Goal: Task Accomplishment & Management: Use online tool/utility

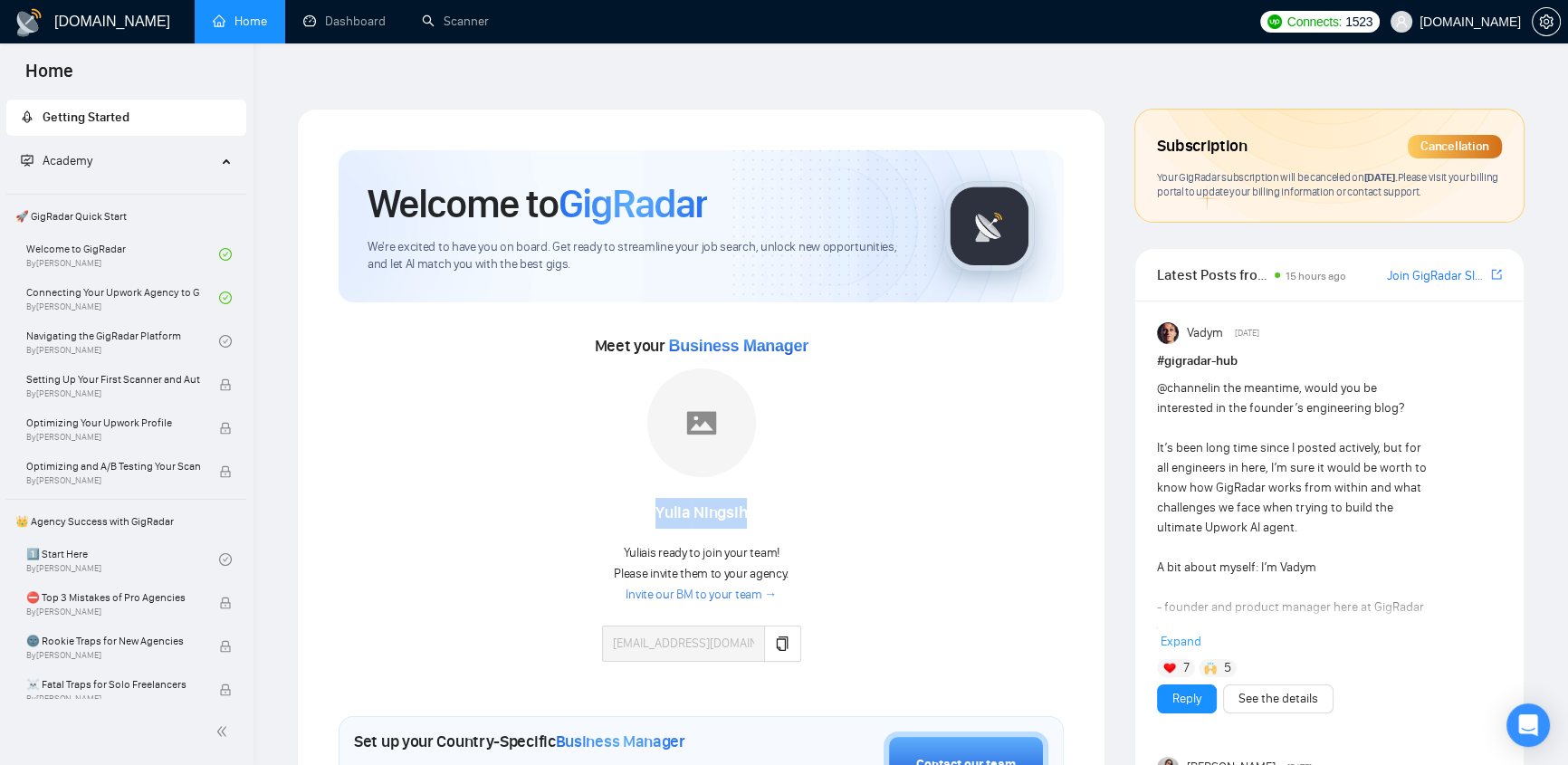
drag, startPoint x: 765, startPoint y: 467, endPoint x: 647, endPoint y: 460, distance: 118.2
click at [647, 483] on div "[PERSON_NAME]" at bounding box center [701, 506] width 199 height 46
click at [813, 400] on div "Meet your Business Manager [PERSON_NAME] [PERSON_NAME] is ready to join your te…" at bounding box center [701, 505] width 725 height 348
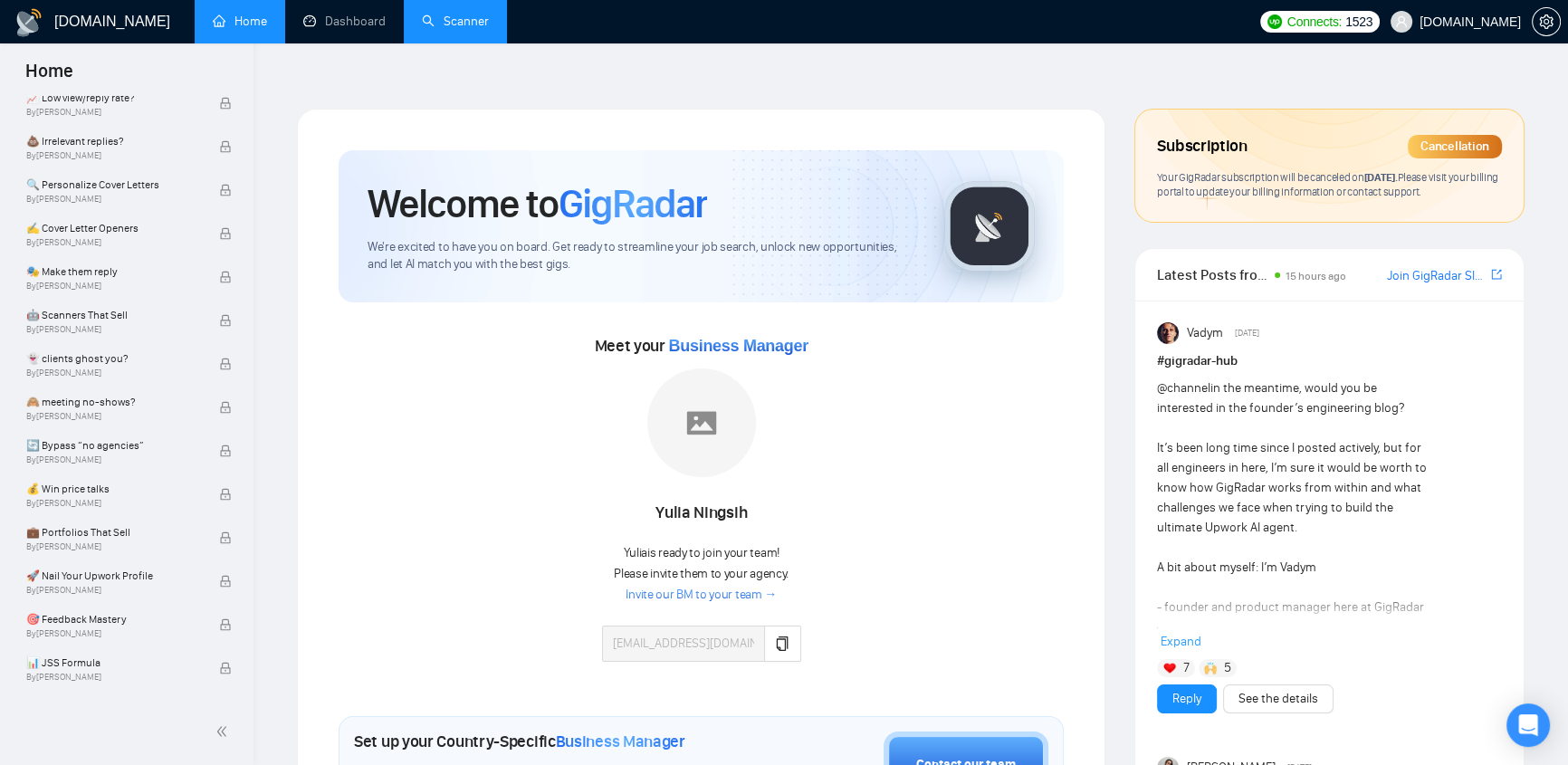
click at [450, 17] on link "Scanner" at bounding box center [455, 21] width 67 height 15
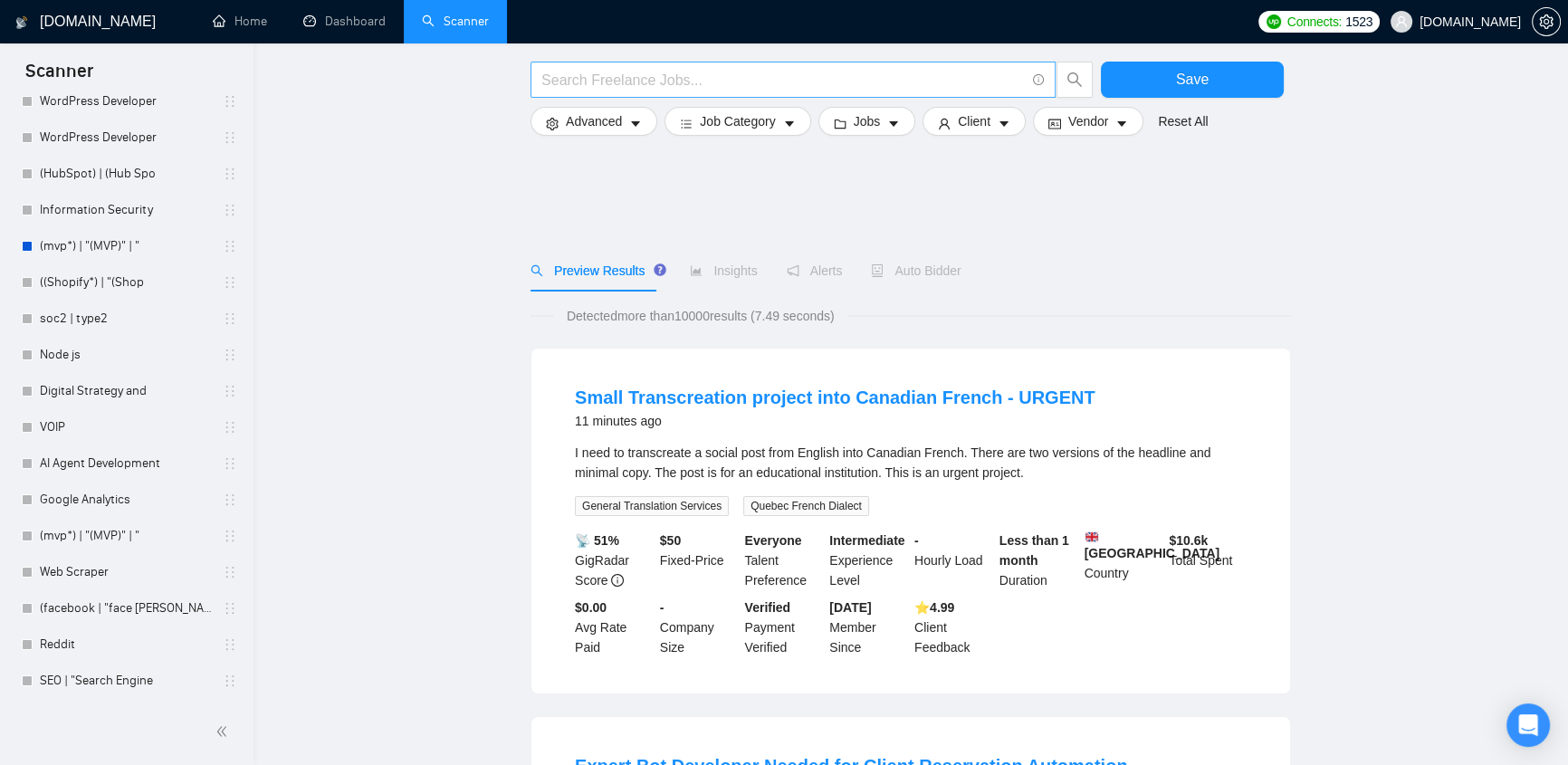
scroll to position [768, 0]
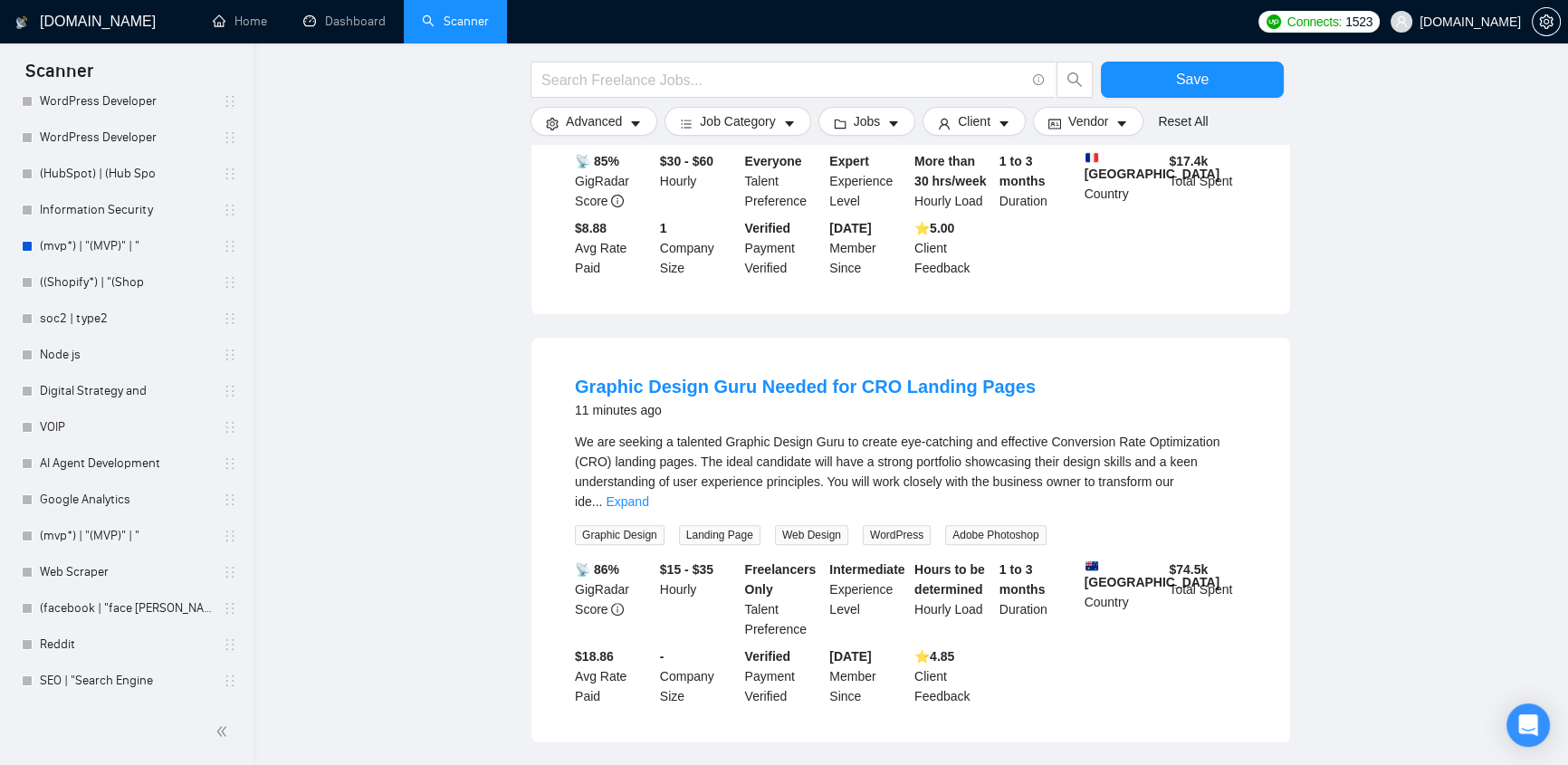
click at [736, 82] on div "Save Advanced Job Category Jobs Client Vendor Reset All Preview Results Insight…" at bounding box center [911, 454] width 760 height 2273
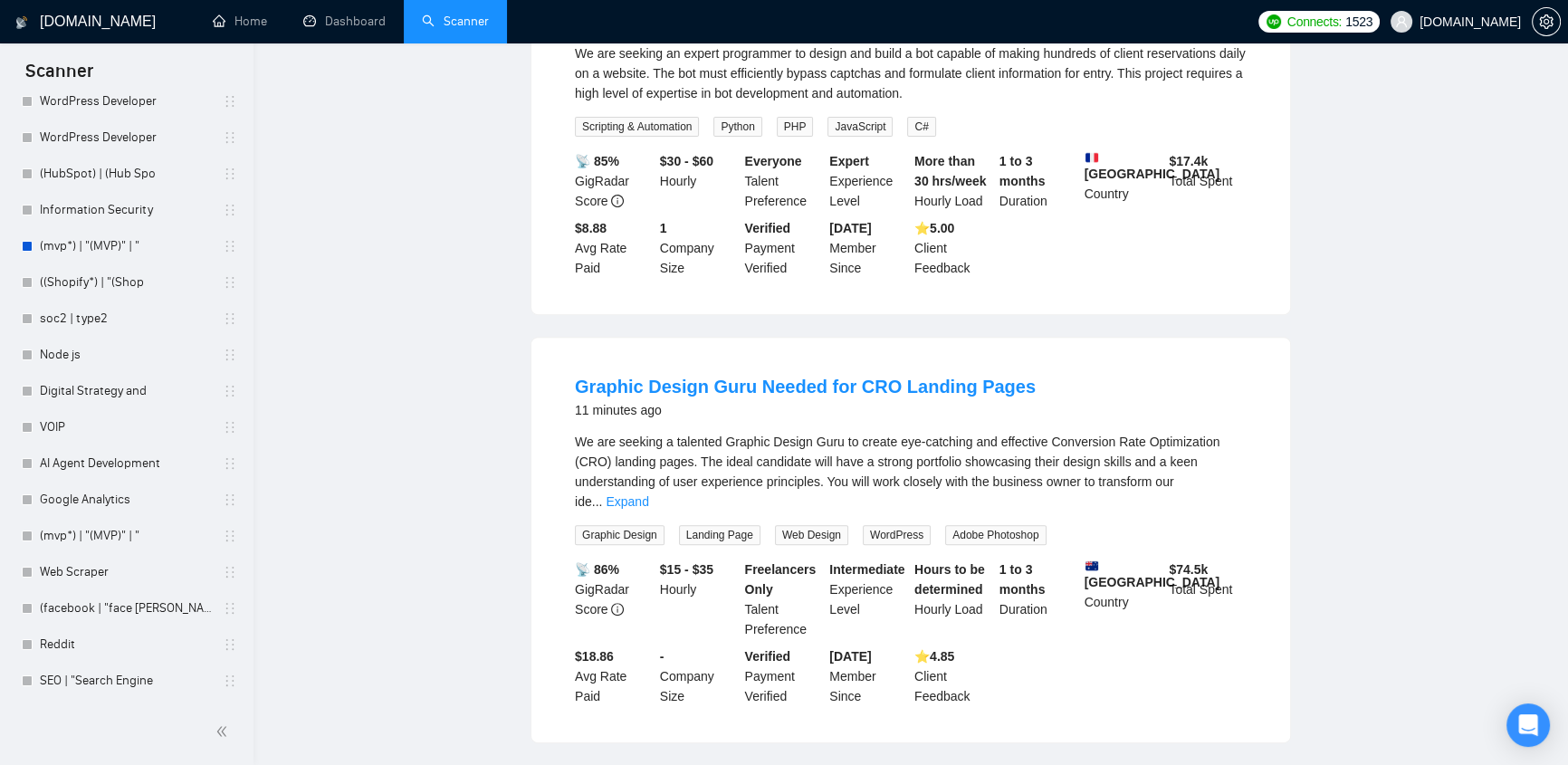
scroll to position [0, 0]
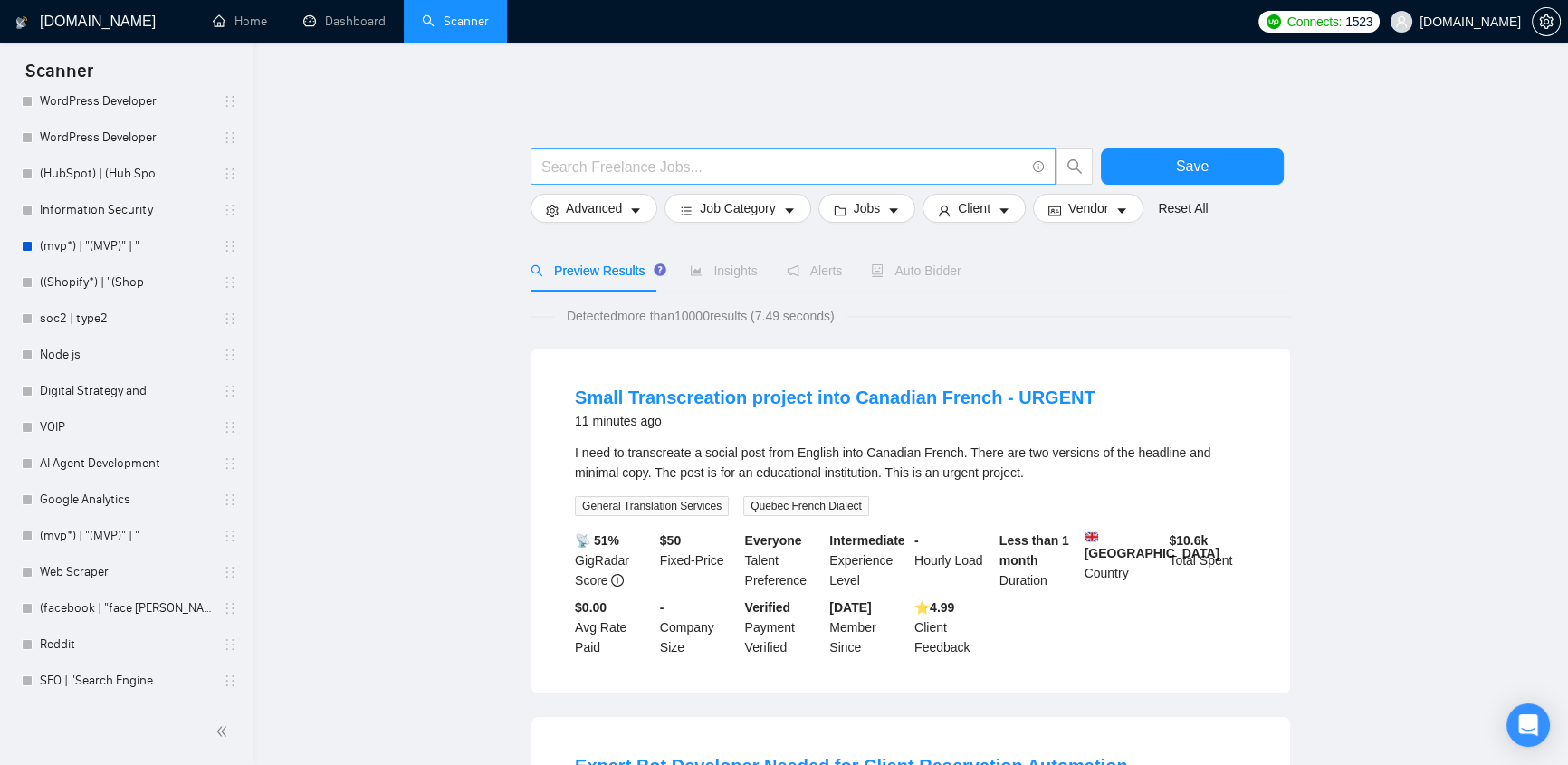
click at [686, 156] on input "text" at bounding box center [783, 167] width 483 height 23
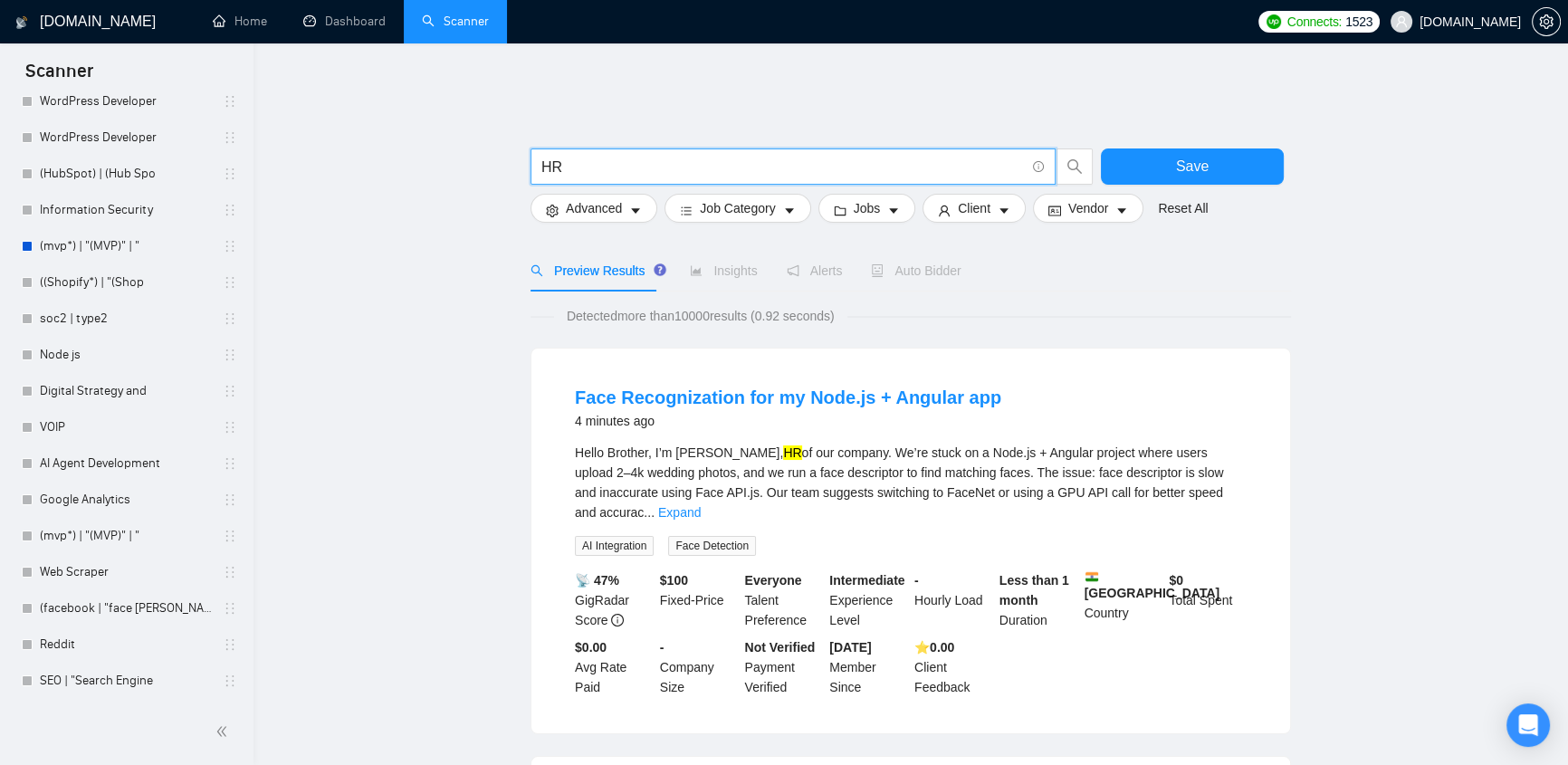
type input "HR"
drag, startPoint x: 579, startPoint y: 174, endPoint x: 534, endPoint y: 145, distance: 53.5
click at [534, 148] on div "HR" at bounding box center [812, 171] width 570 height 46
drag, startPoint x: 1266, startPoint y: 284, endPoint x: 1210, endPoint y: 256, distance: 62.6
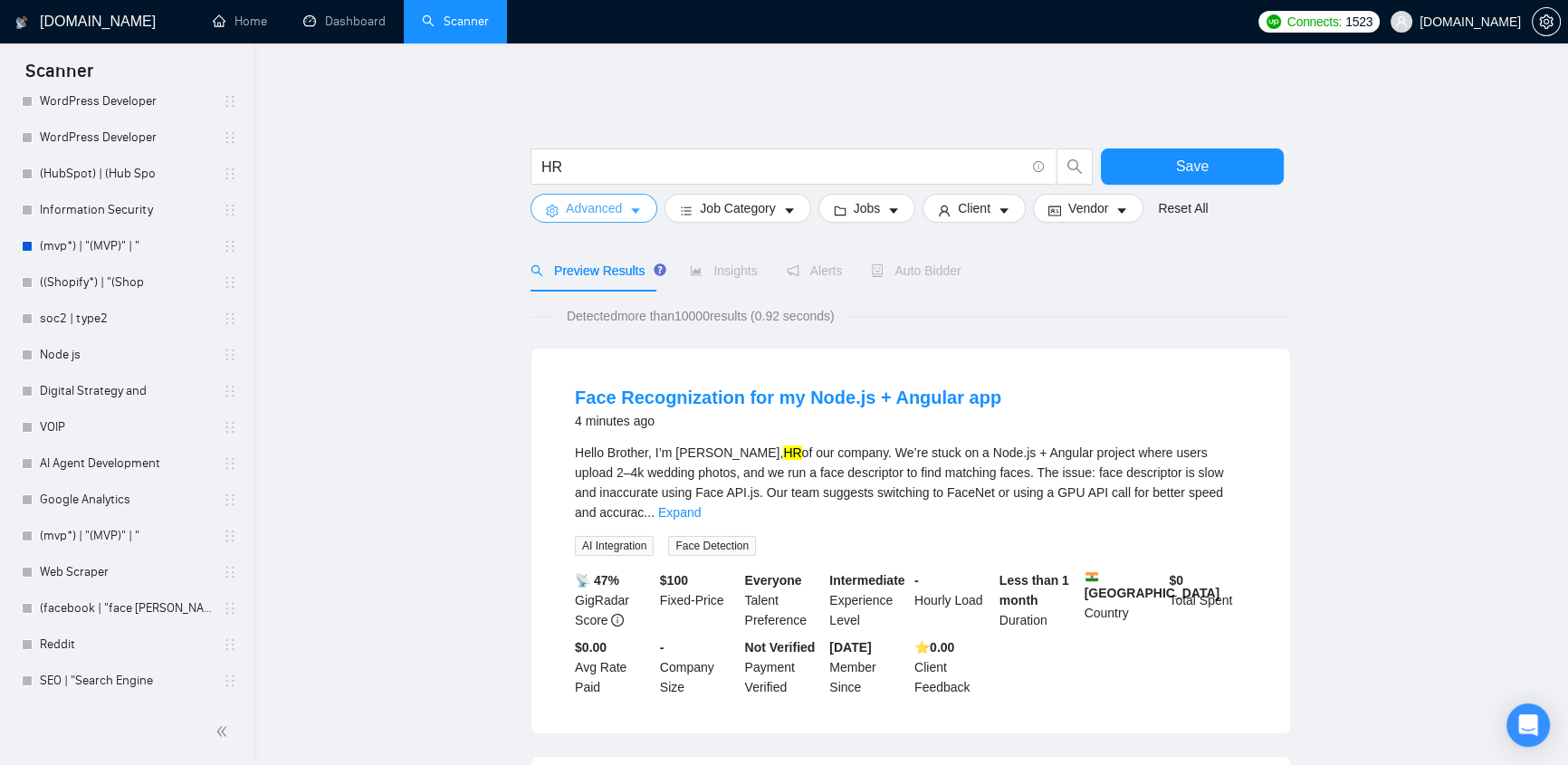
click at [630, 205] on icon "caret-down" at bounding box center [635, 210] width 12 height 12
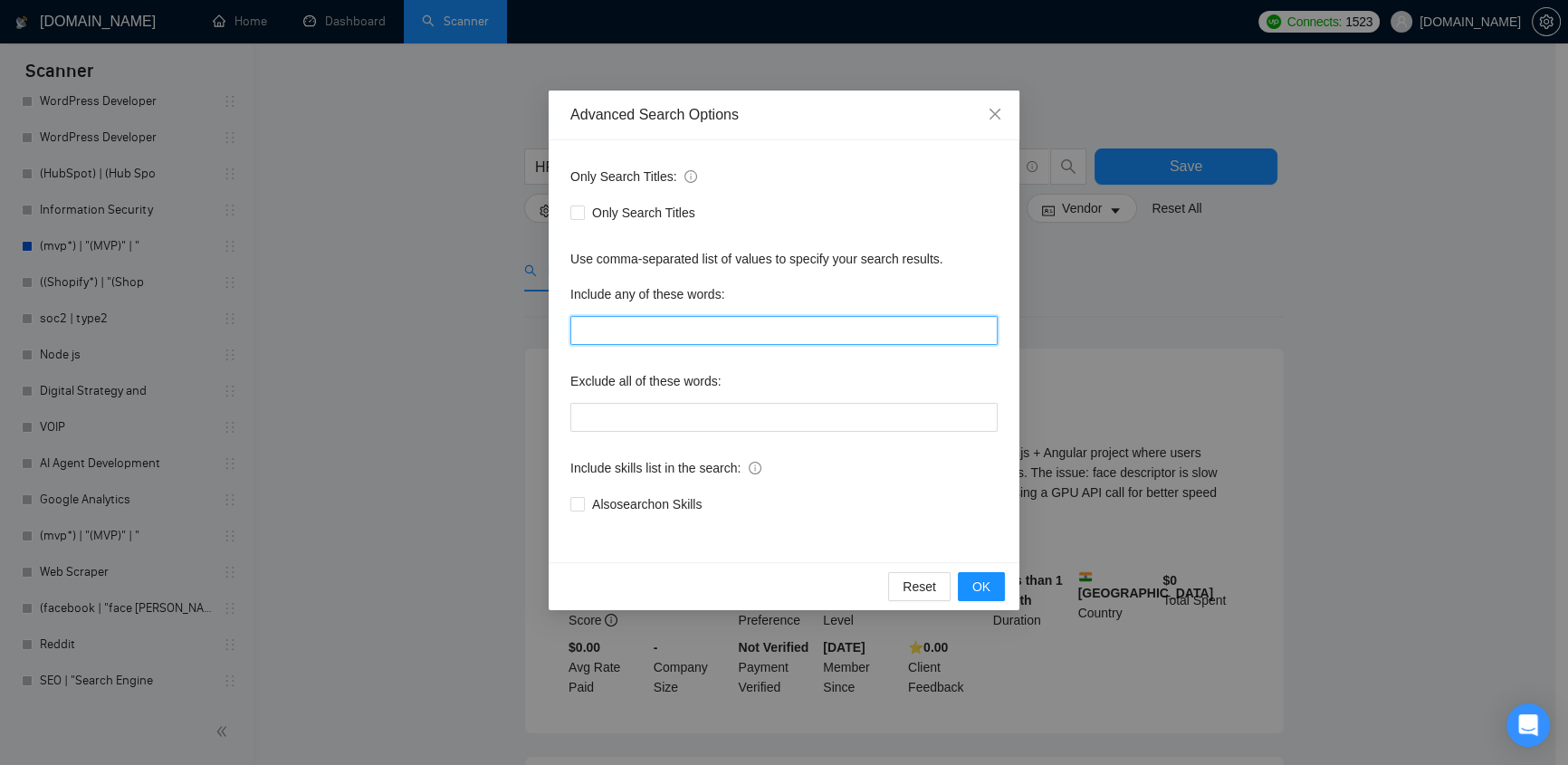
click at [688, 325] on input "text" at bounding box center [783, 330] width 427 height 29
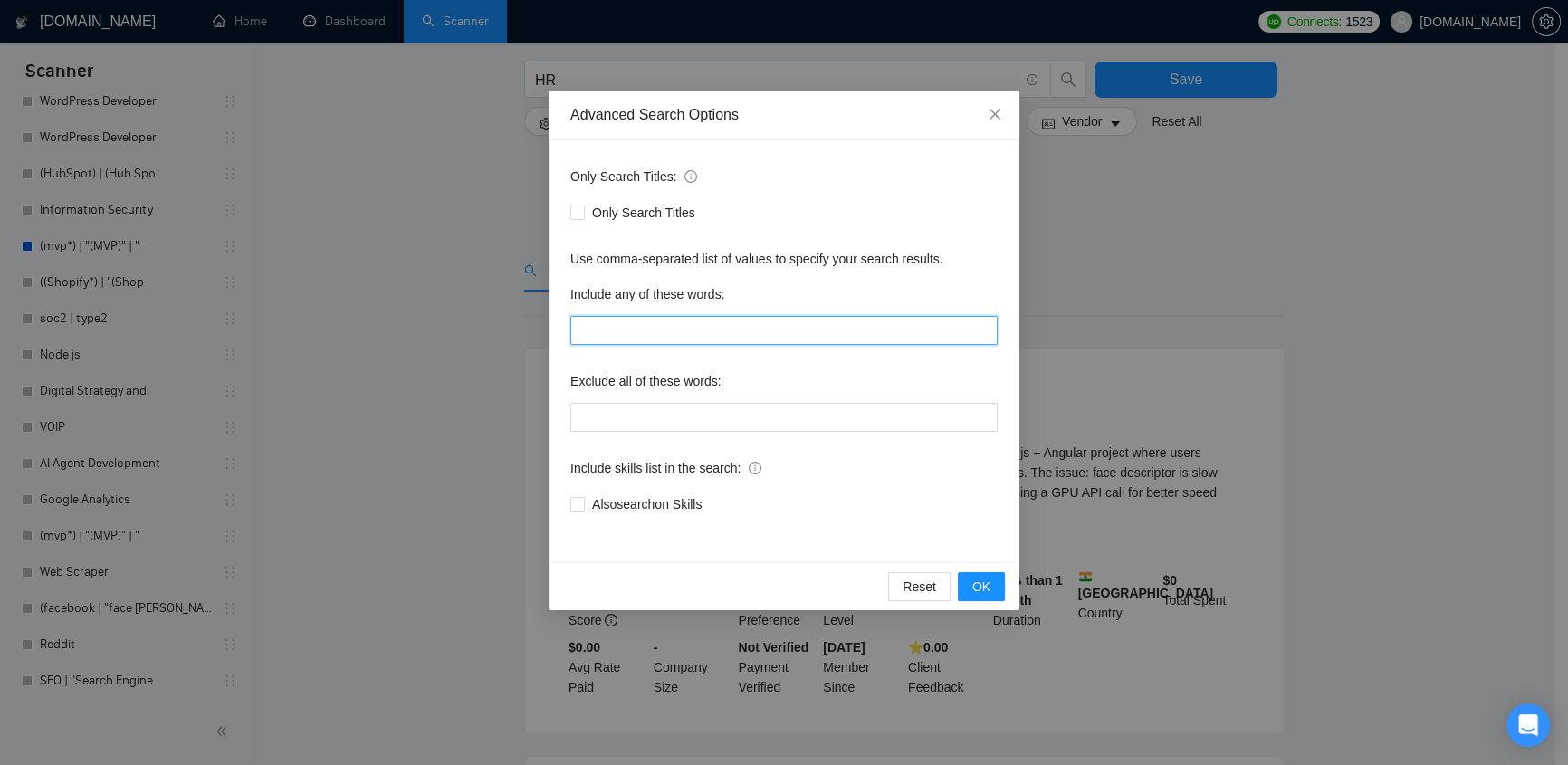
scroll to position [191, 0]
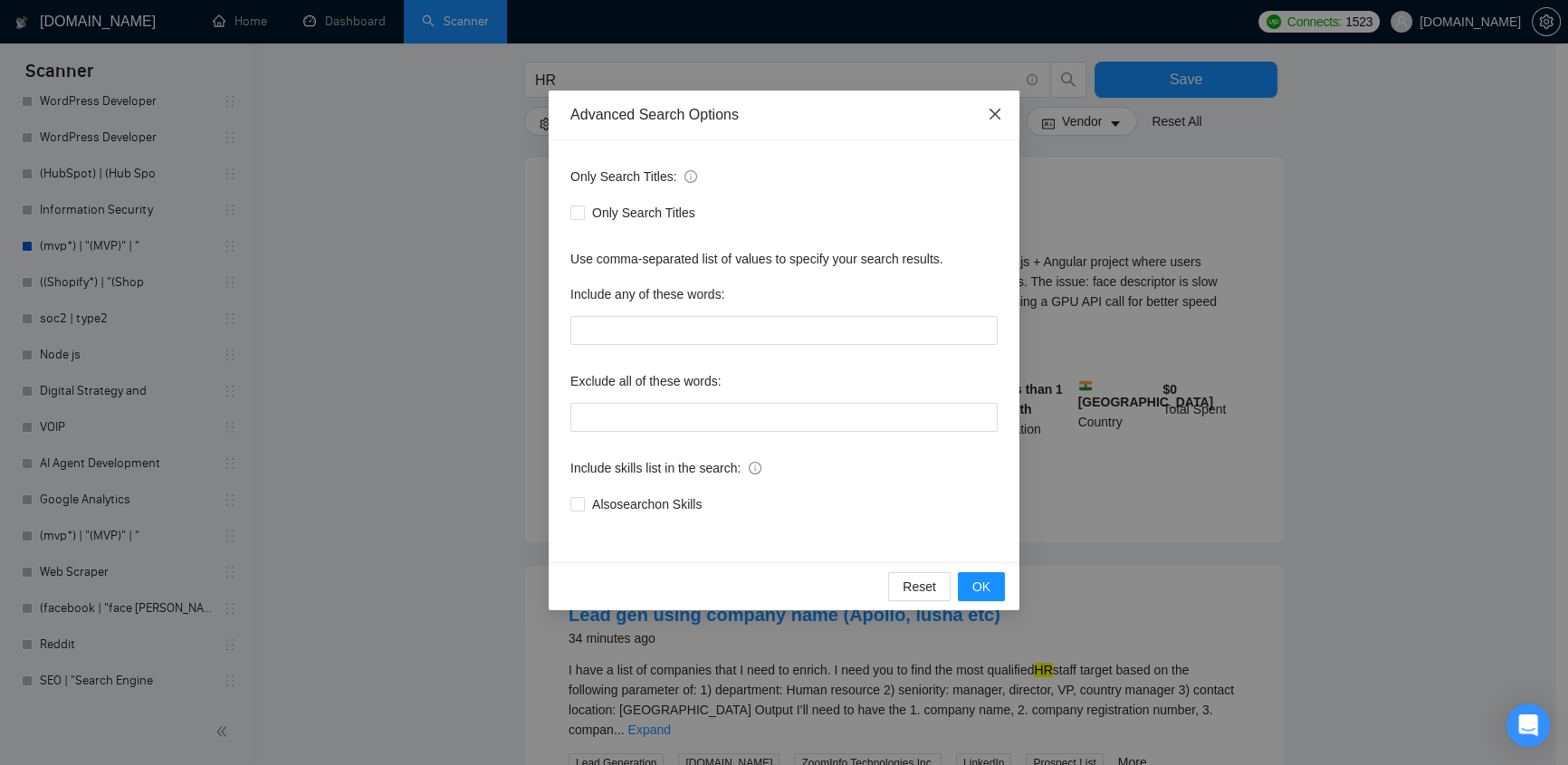
click at [992, 117] on icon "close" at bounding box center [994, 113] width 14 height 14
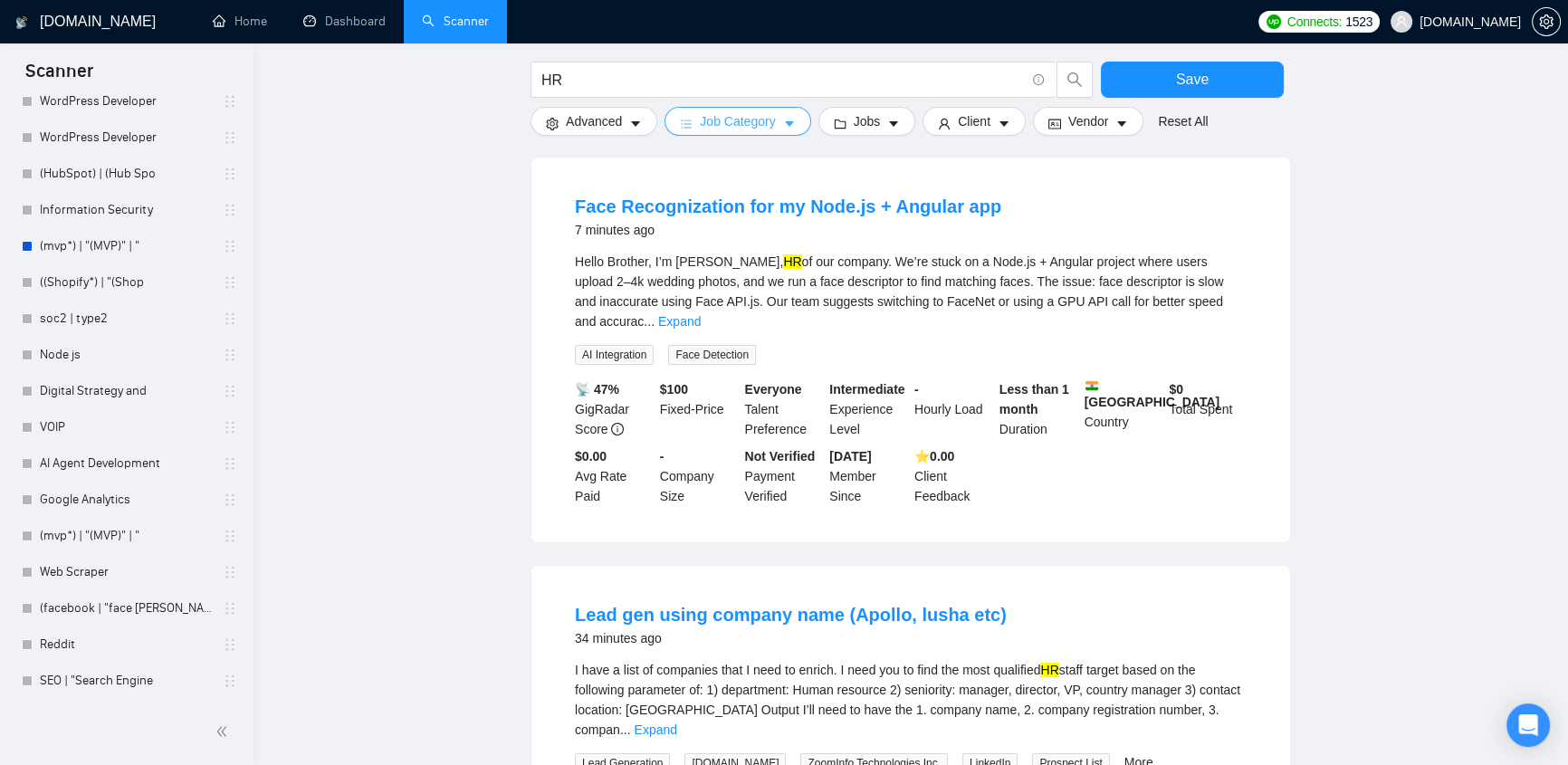
click at [725, 126] on span "Job Category" at bounding box center [736, 121] width 75 height 20
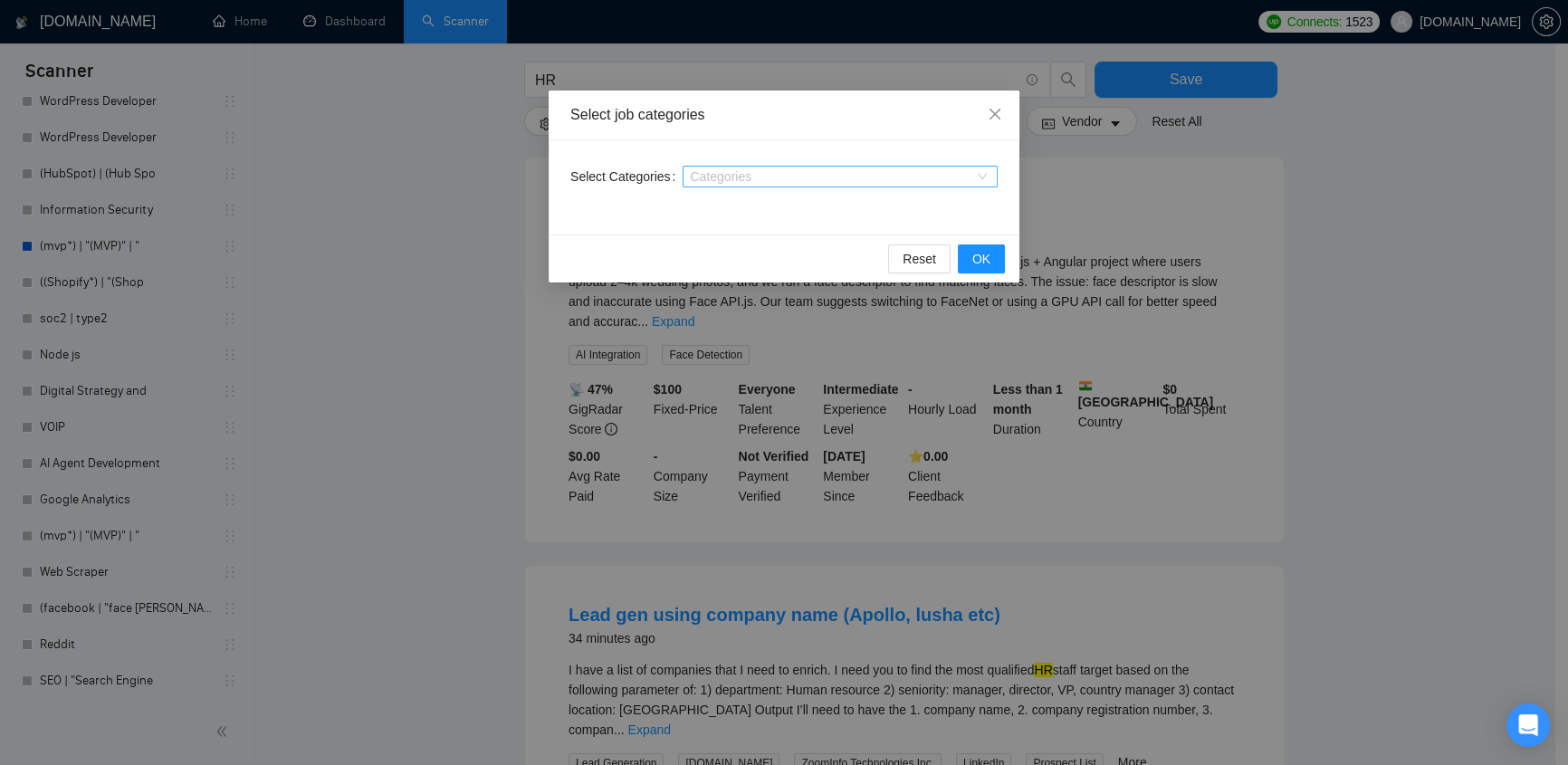
click at [723, 179] on div at bounding box center [831, 176] width 288 height 14
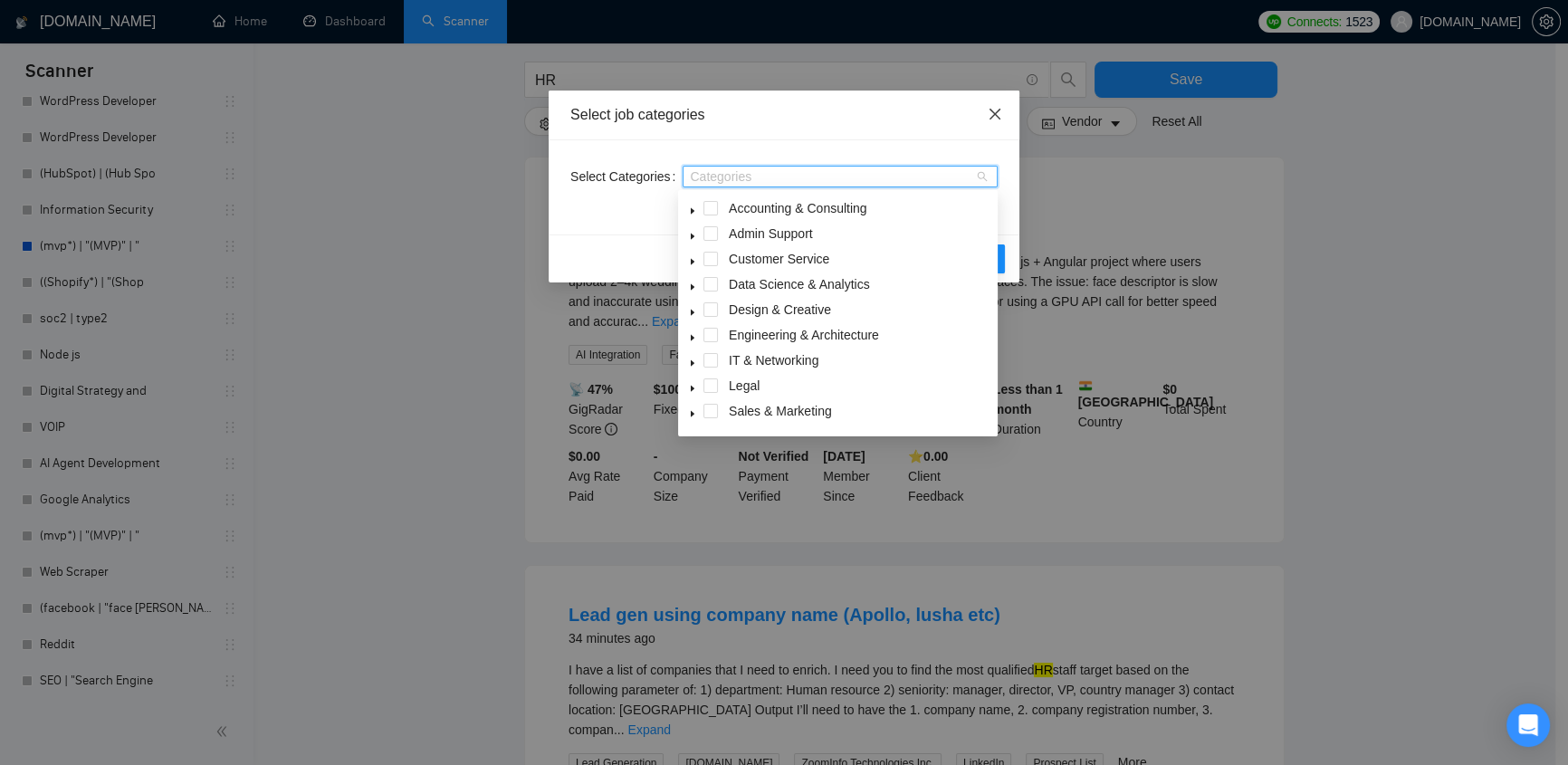
click at [998, 109] on icon "close" at bounding box center [994, 113] width 14 height 14
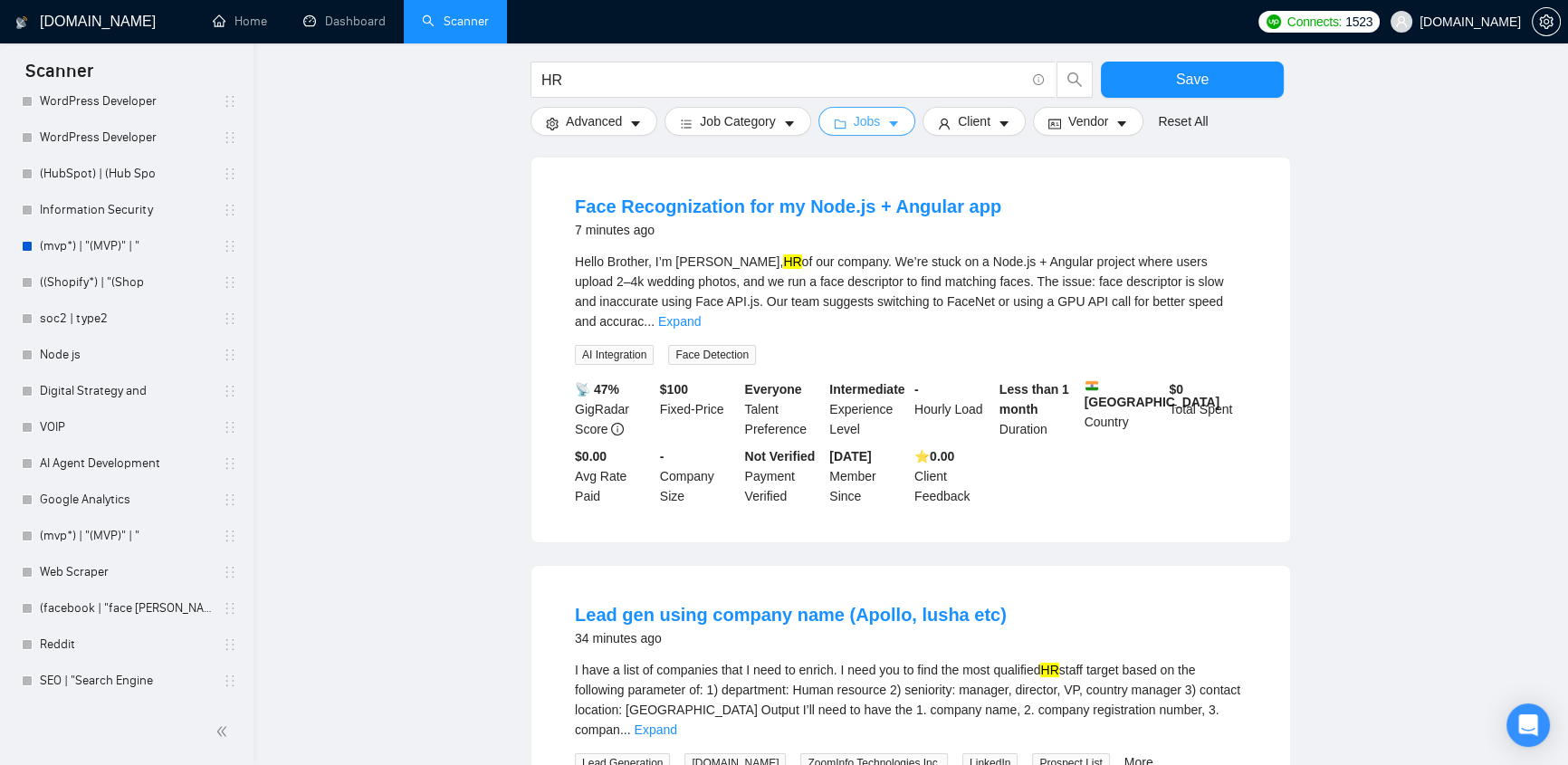
click at [859, 122] on span "Jobs" at bounding box center [867, 121] width 28 height 20
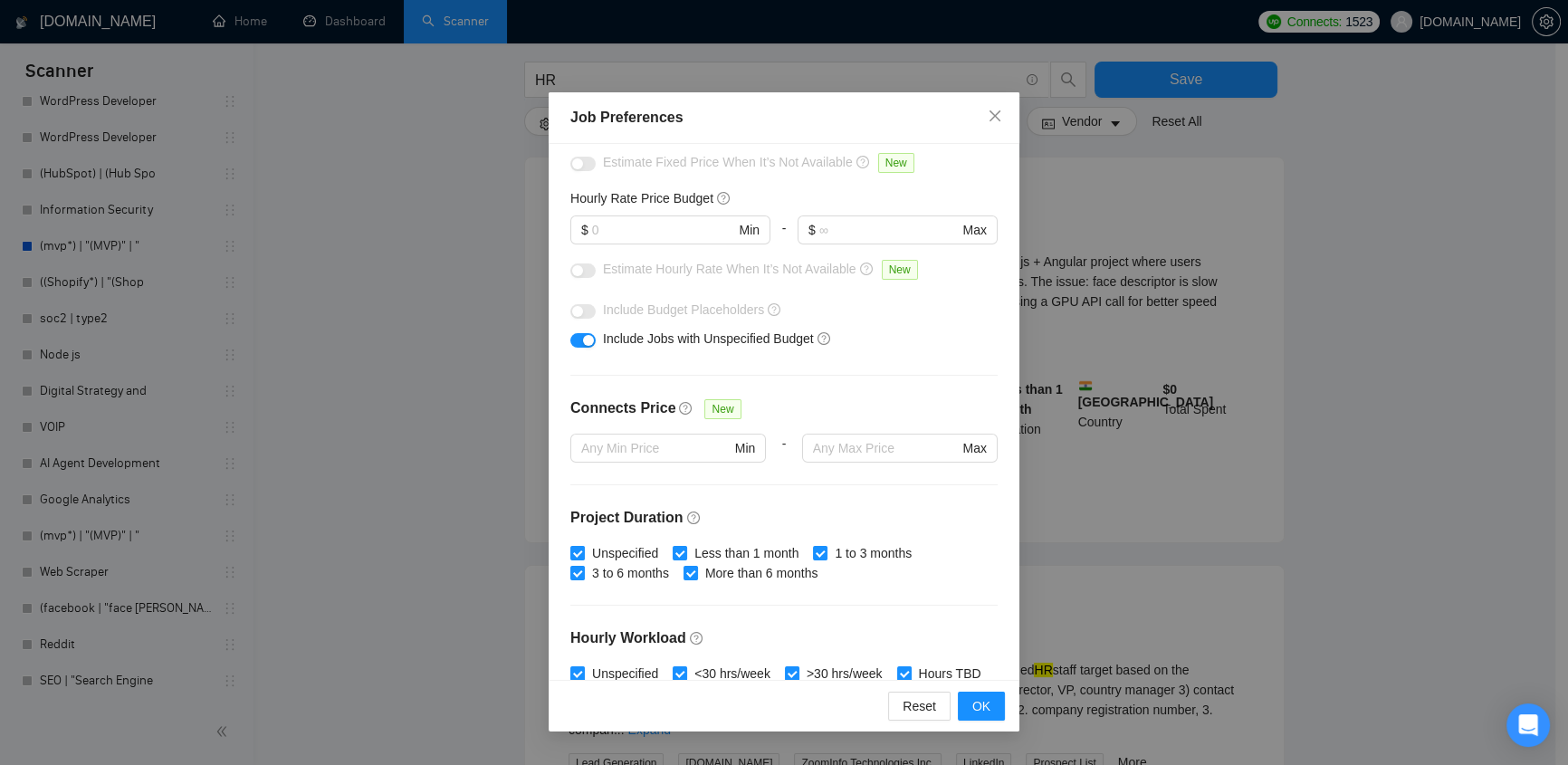
scroll to position [485, 0]
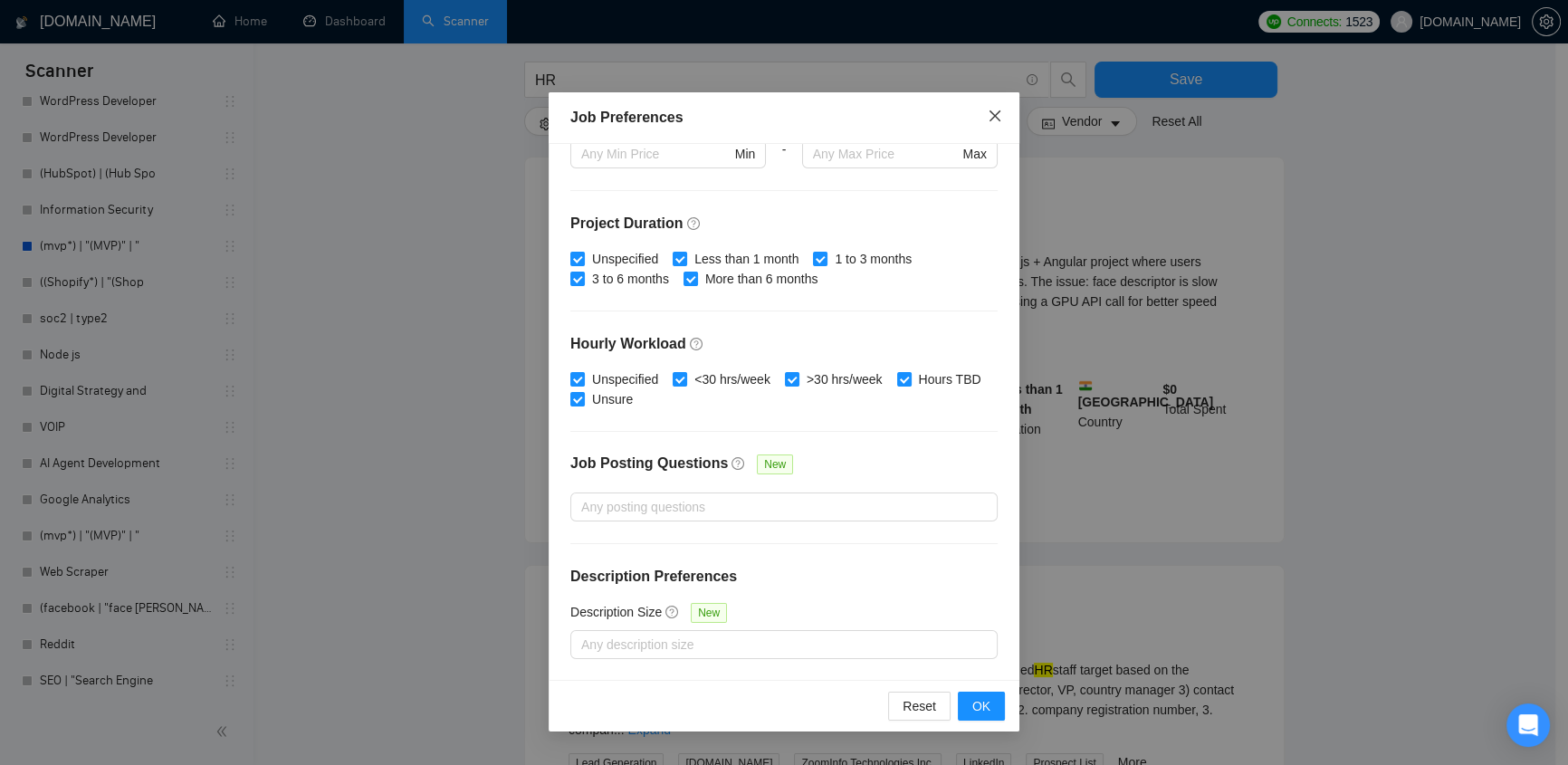
click at [995, 119] on icon "close" at bounding box center [994, 115] width 14 height 14
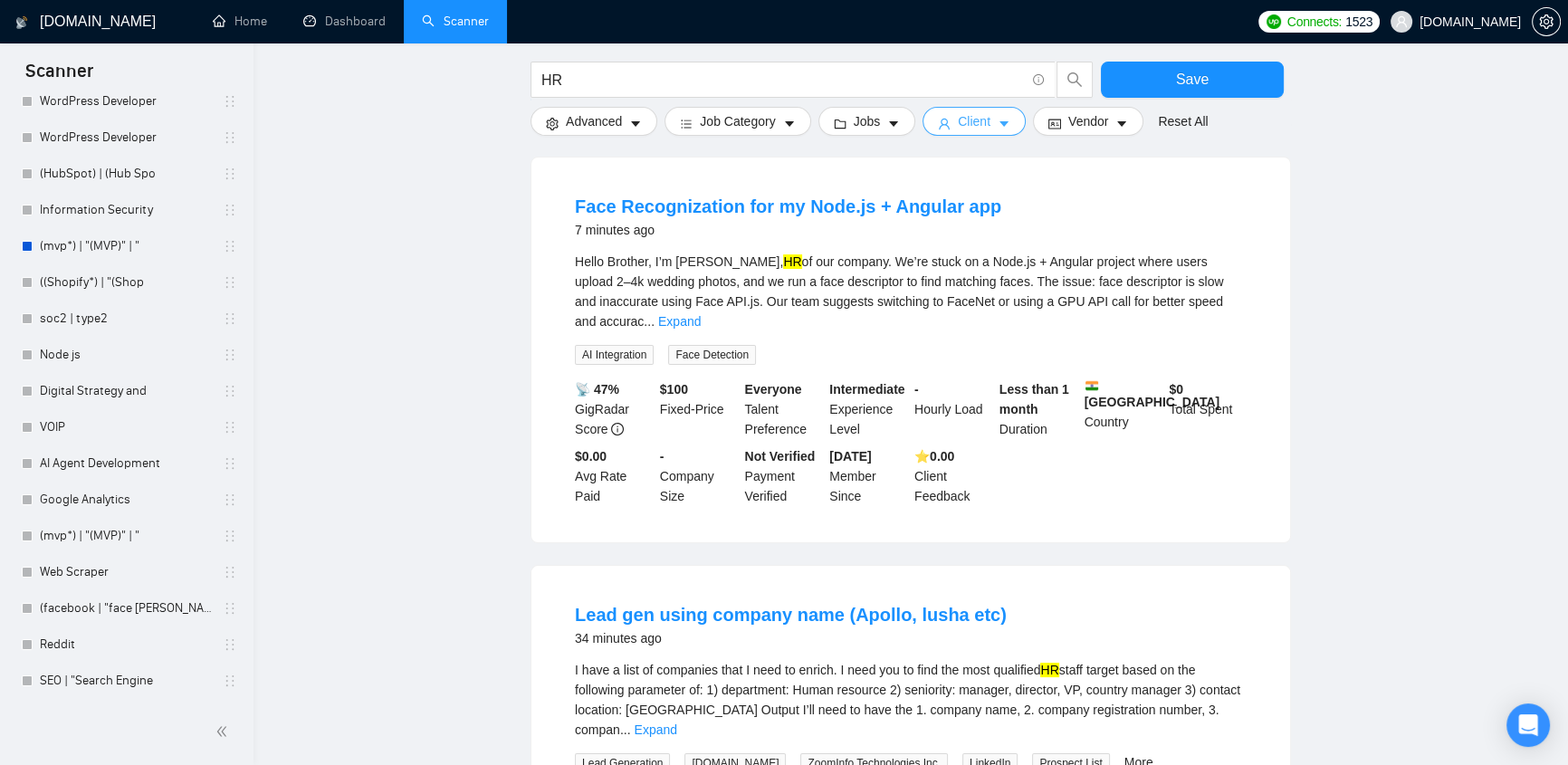
click at [961, 126] on span "Client" at bounding box center [974, 121] width 32 height 20
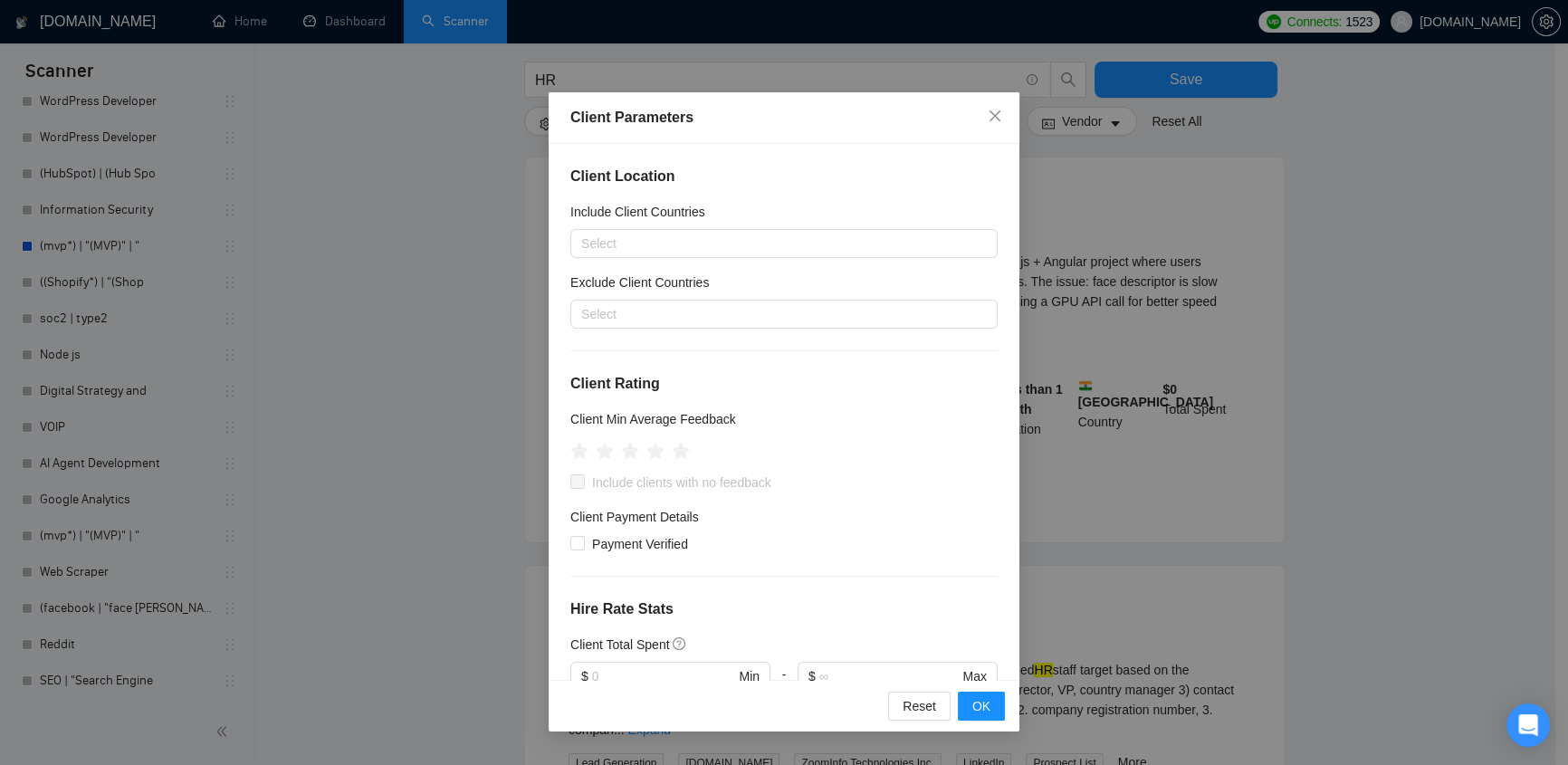
scroll to position [191, 0]
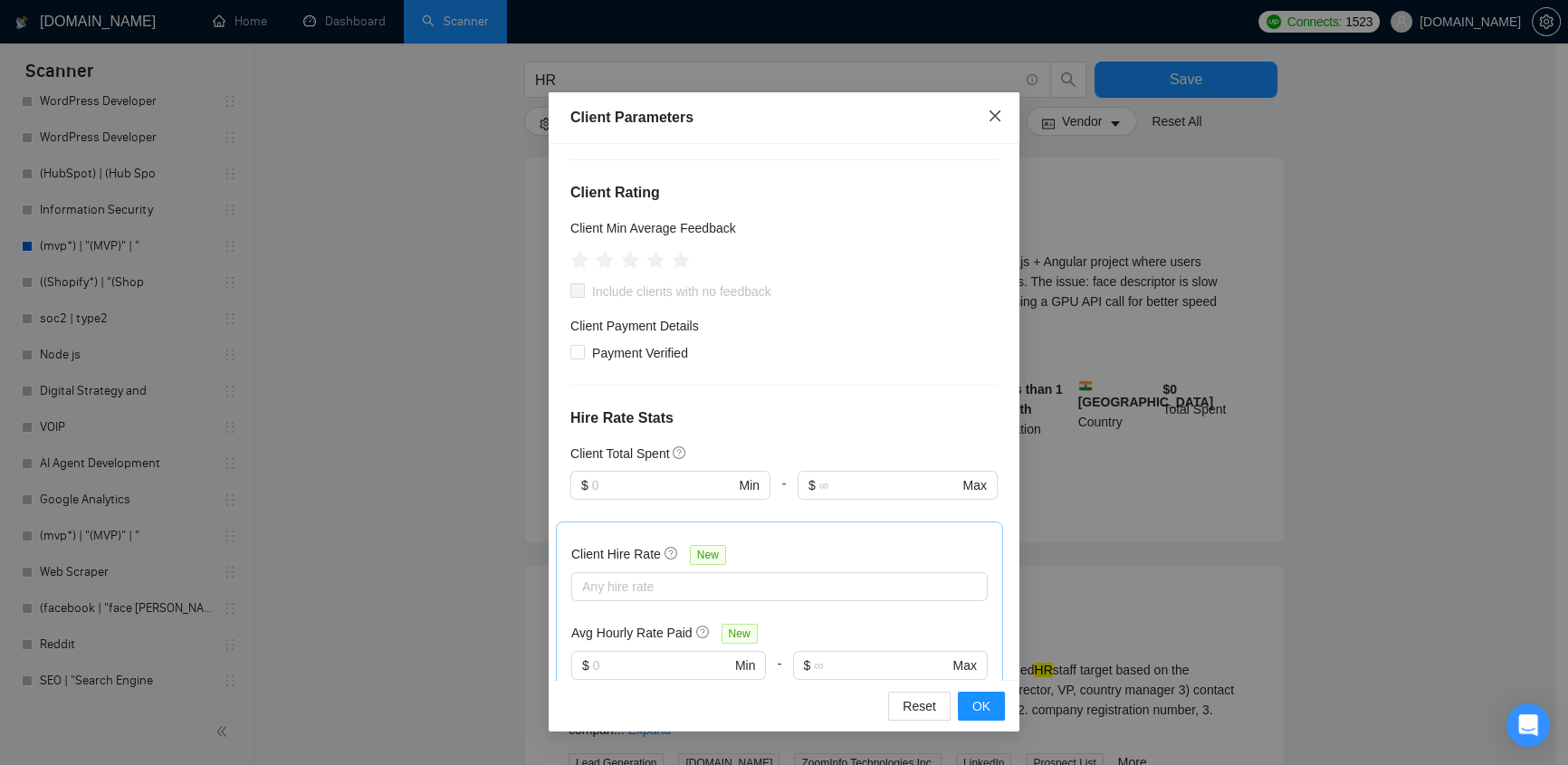
click at [987, 109] on span "Close" at bounding box center [994, 116] width 49 height 49
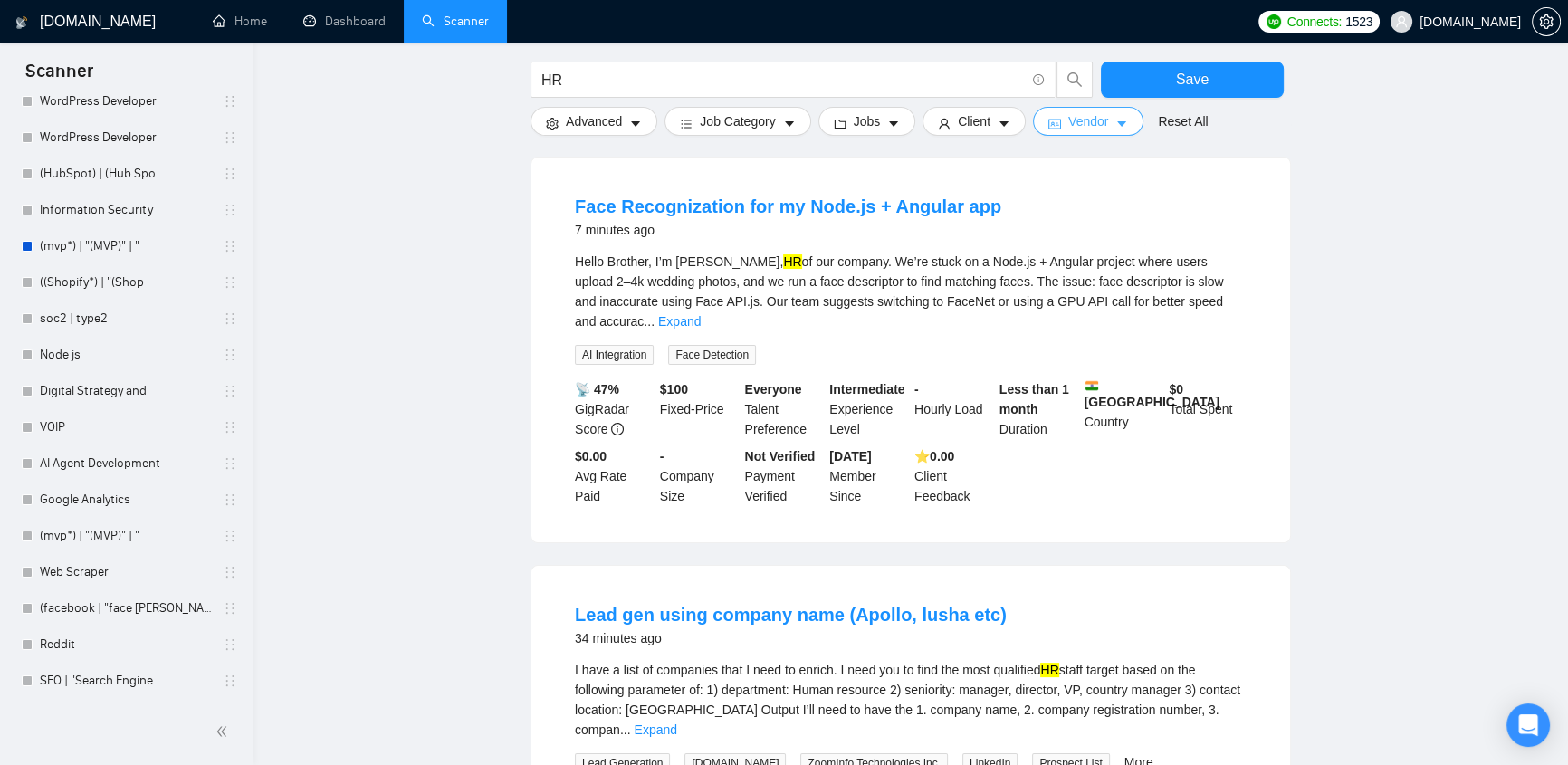
click at [1070, 124] on span "Vendor" at bounding box center [1088, 121] width 40 height 20
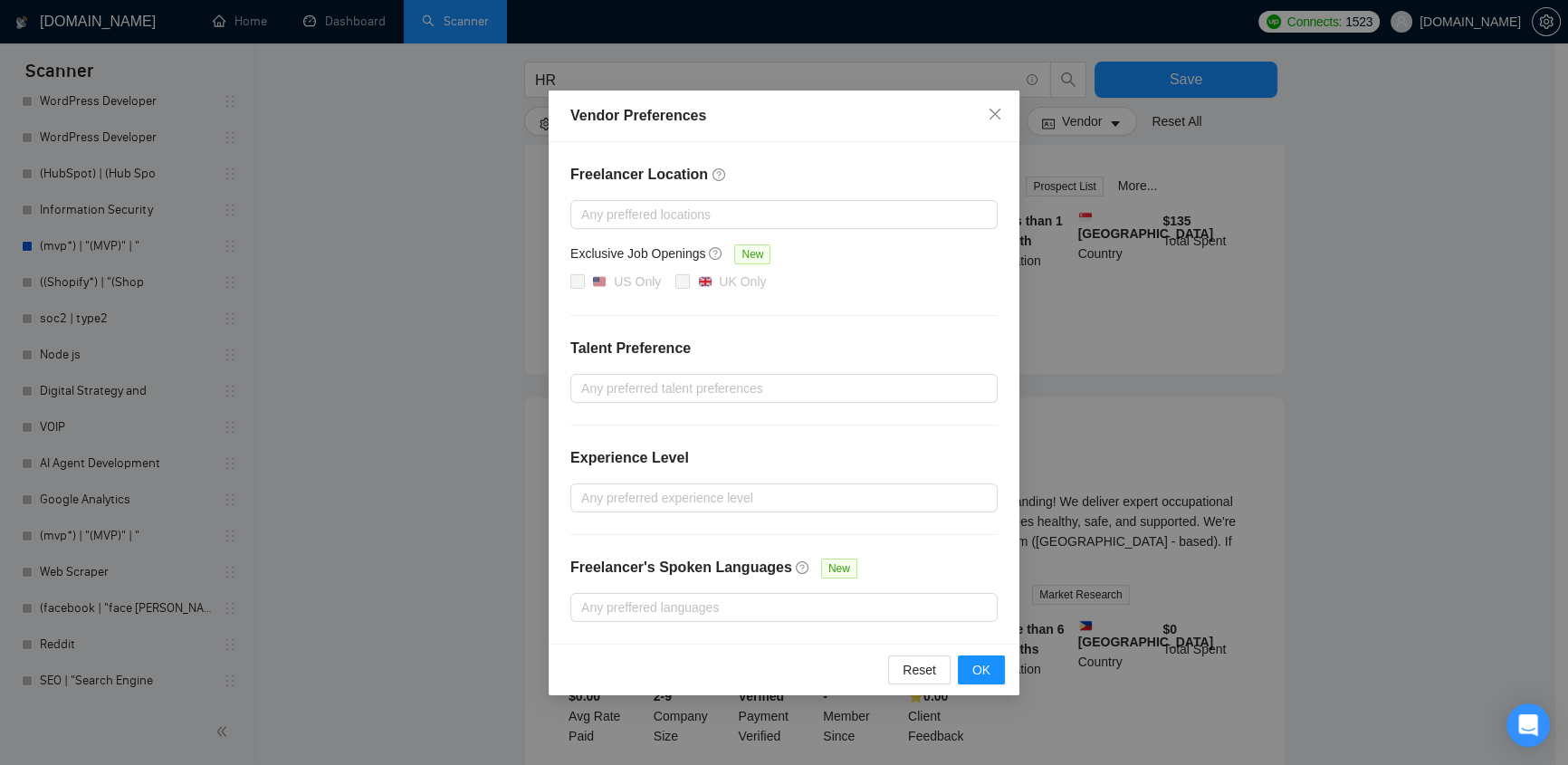
scroll to position [0, 0]
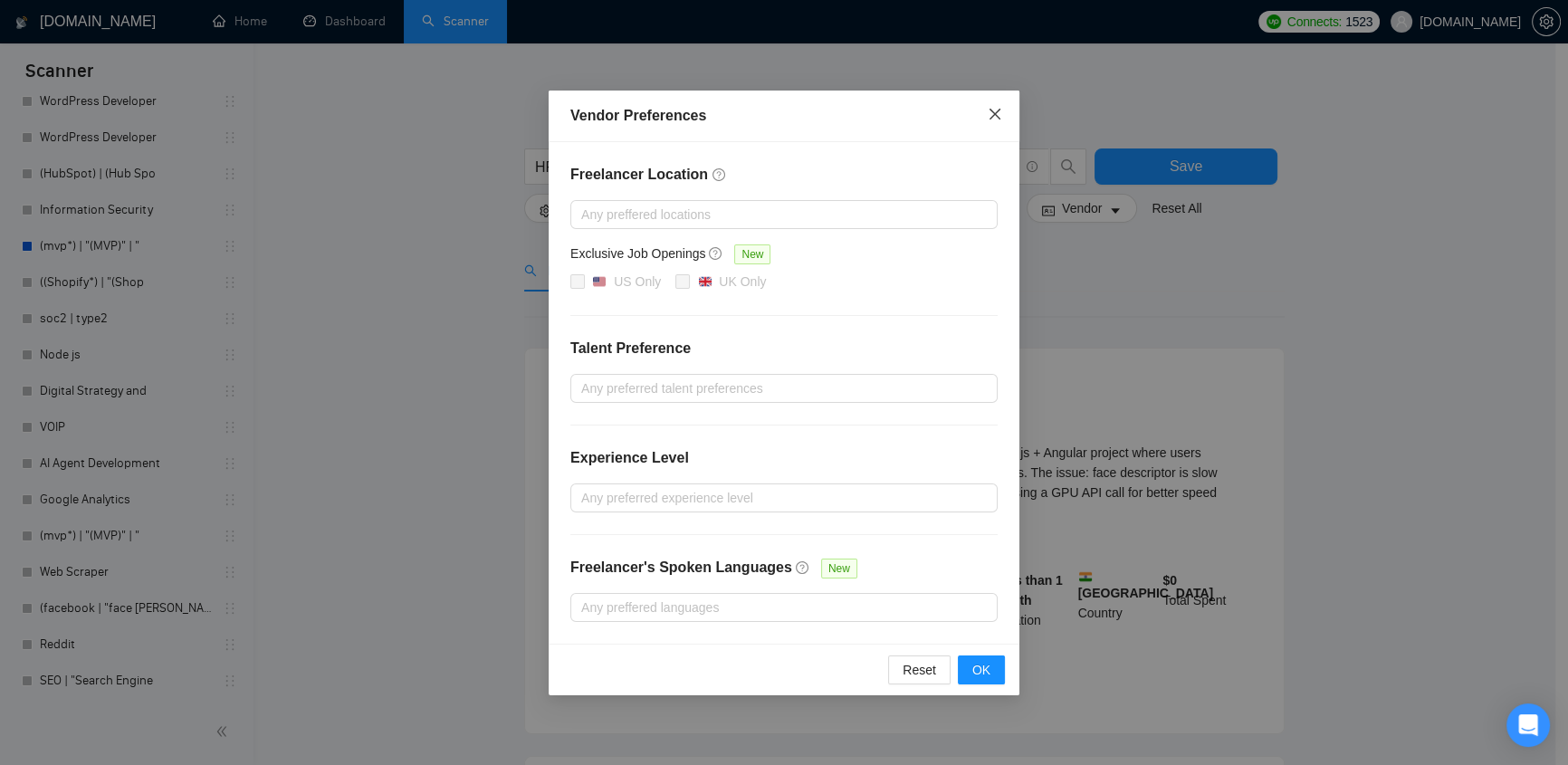
click at [995, 115] on icon "close" at bounding box center [994, 113] width 10 height 10
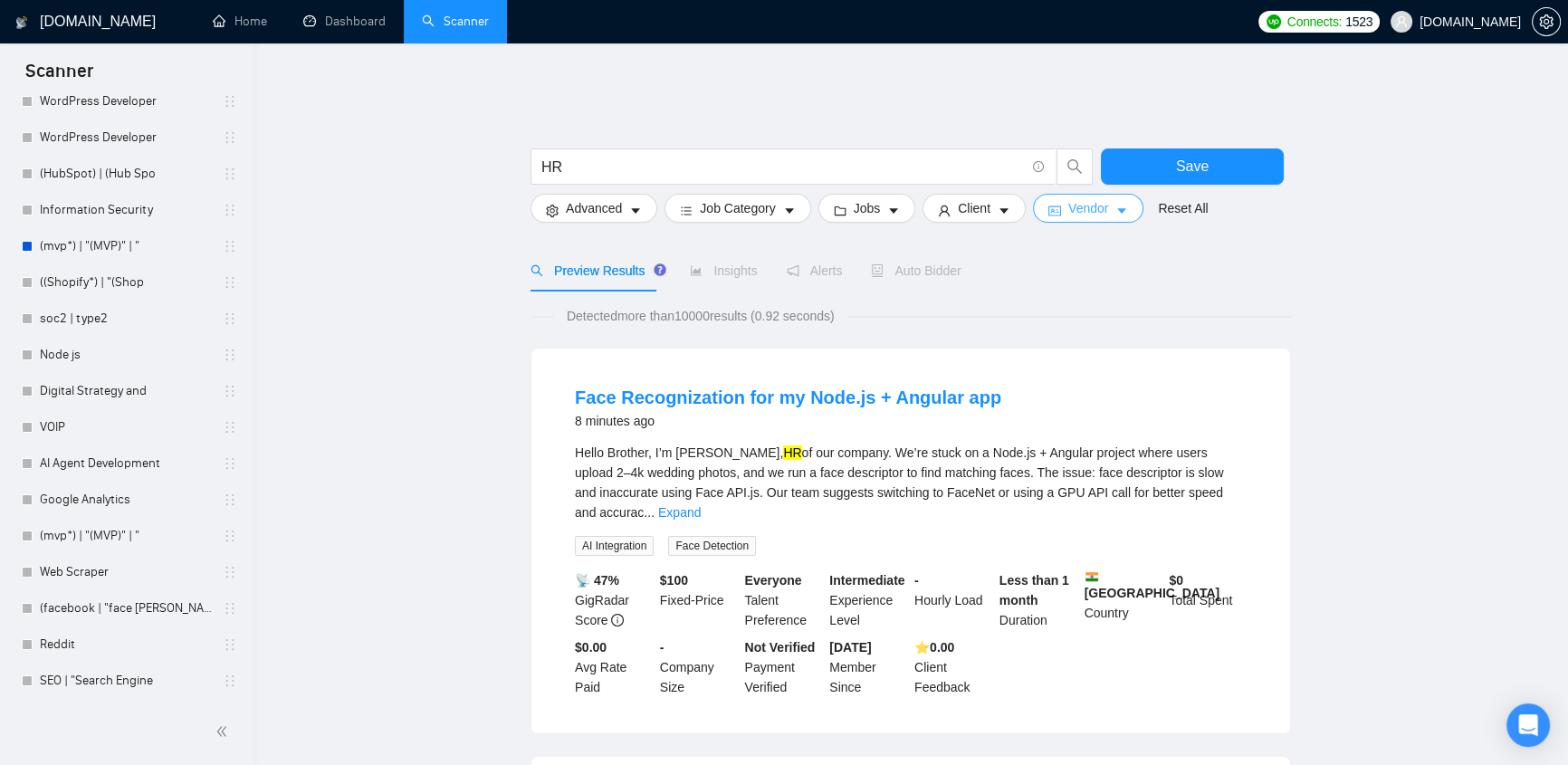
click at [1096, 198] on span "Vendor" at bounding box center [1088, 207] width 40 height 20
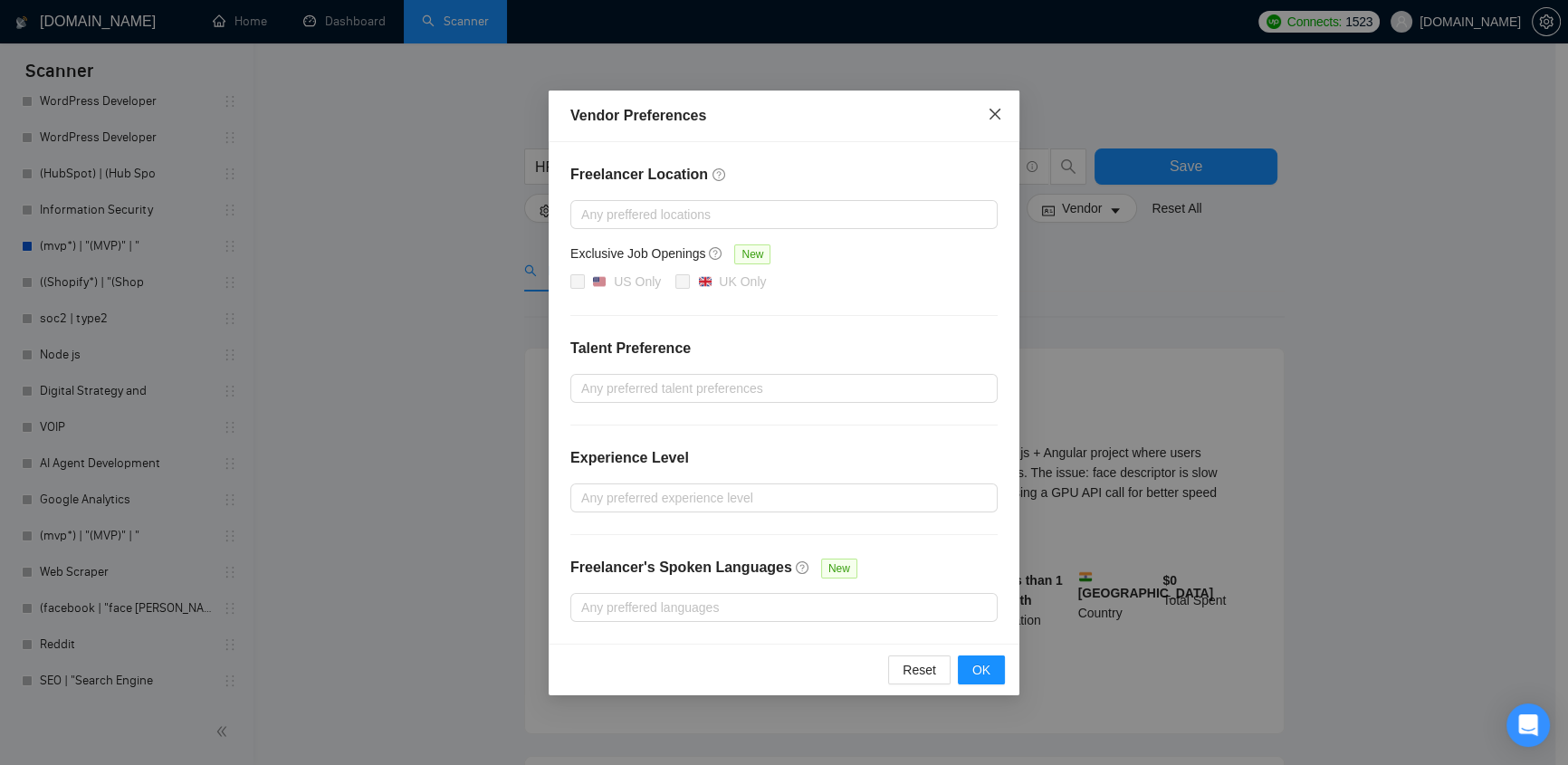
click at [996, 117] on icon "close" at bounding box center [994, 113] width 14 height 14
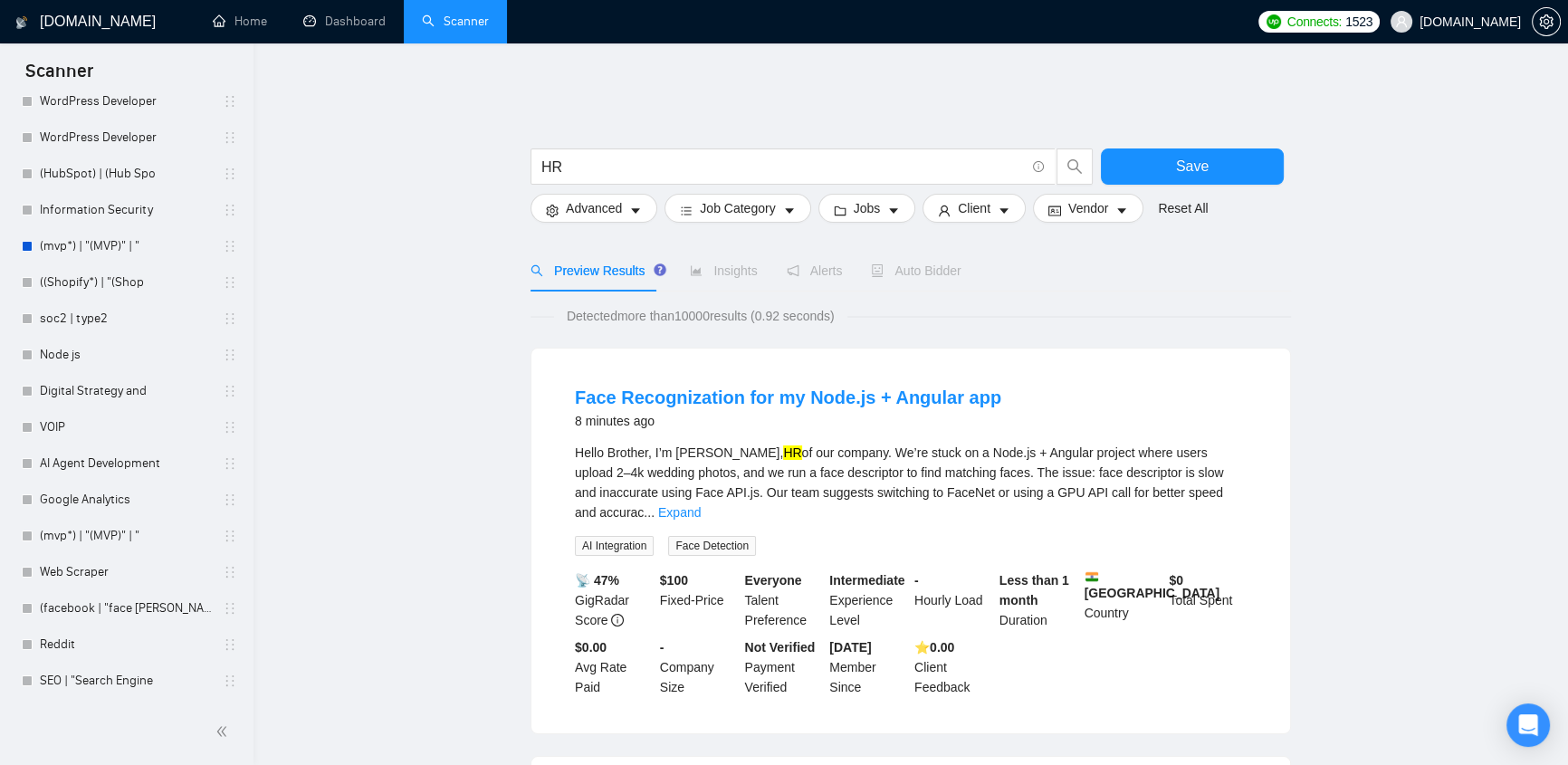
click at [724, 270] on div "Insights" at bounding box center [723, 271] width 67 height 42
click at [1195, 155] on span "Save" at bounding box center [1192, 167] width 32 height 23
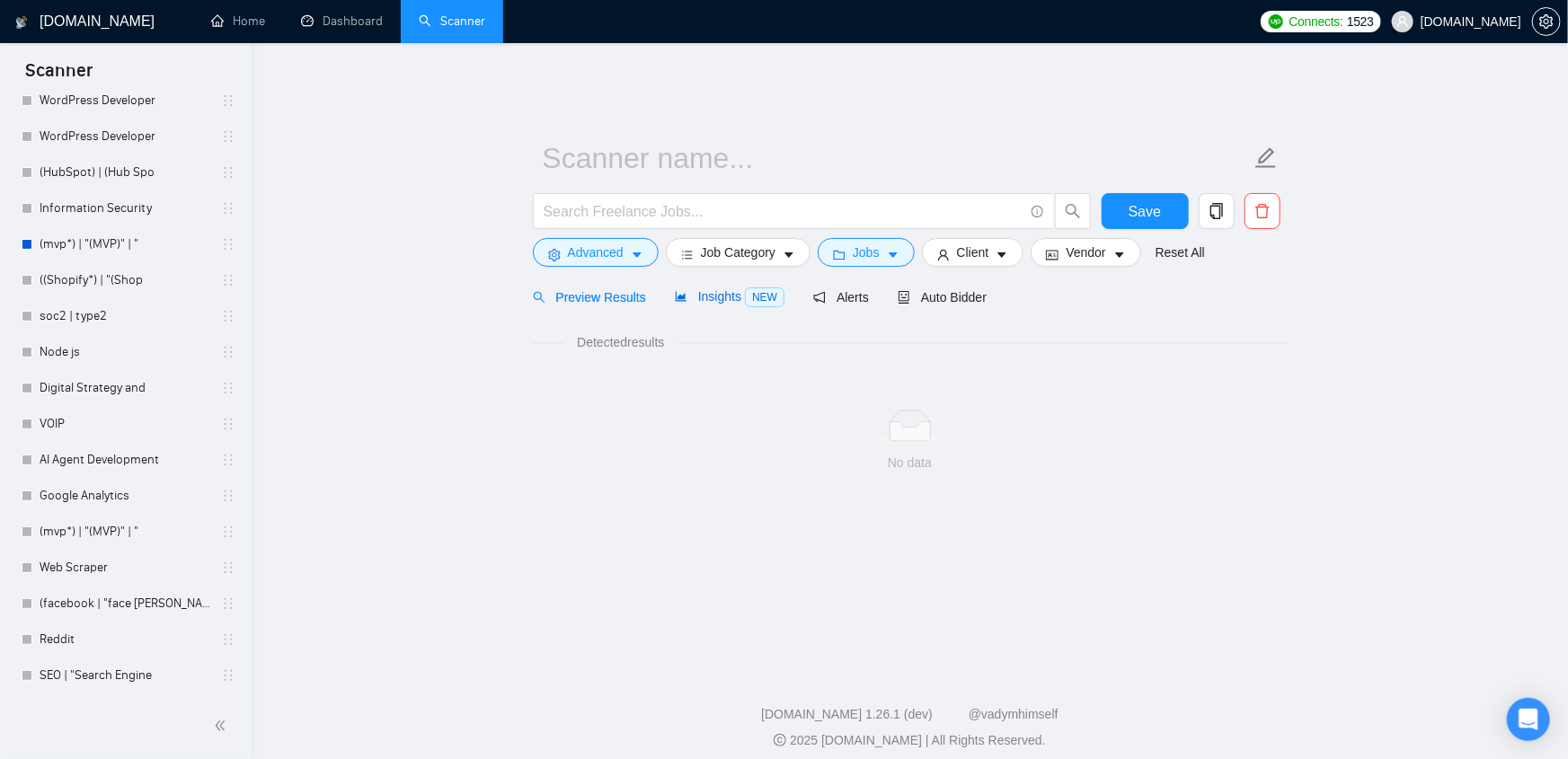
click at [713, 289] on span "Insights NEW" at bounding box center [729, 295] width 110 height 14
click at [718, 290] on span "Insights NEW" at bounding box center [729, 295] width 110 height 14
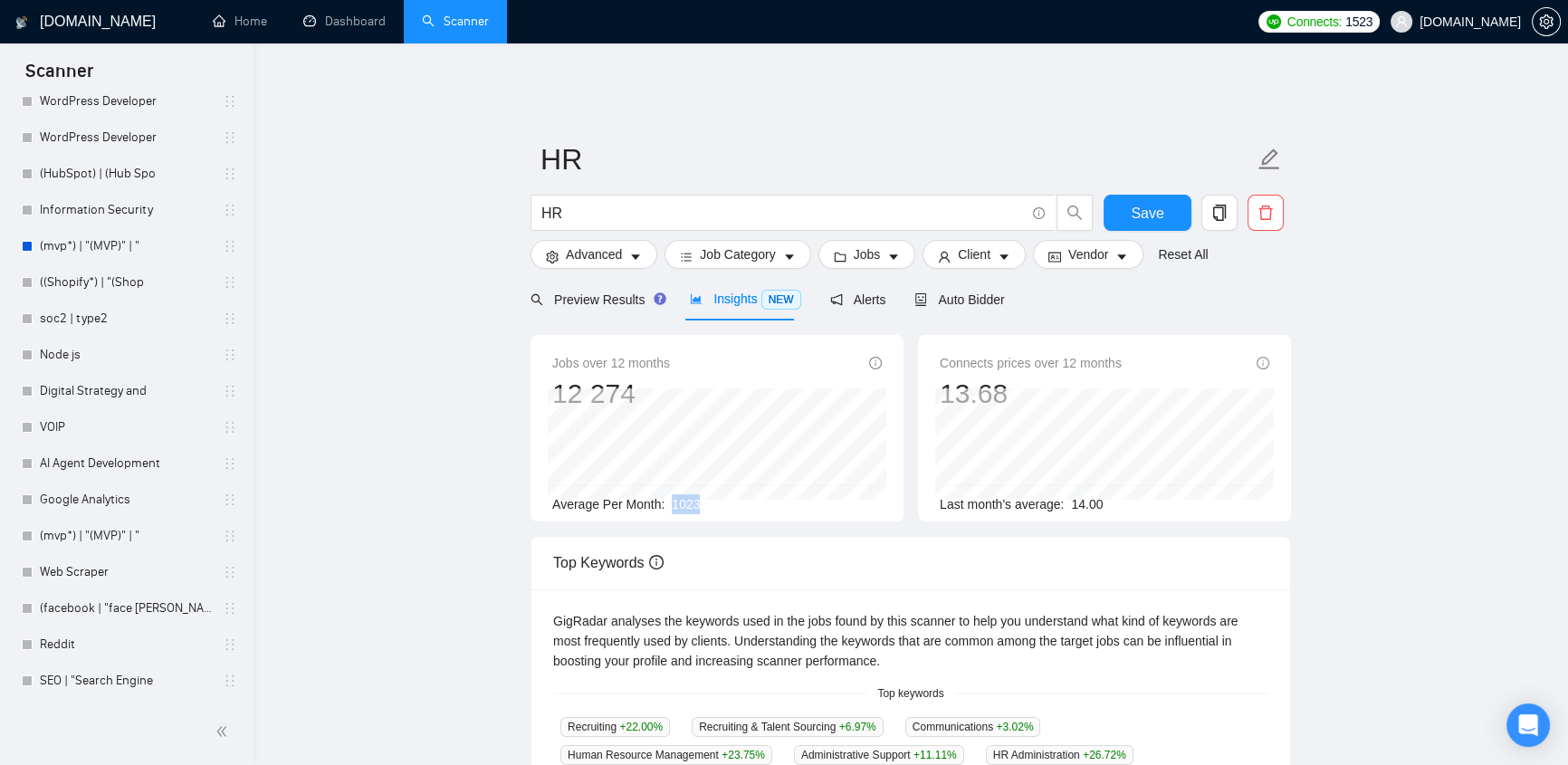
drag, startPoint x: 714, startPoint y: 494, endPoint x: 665, endPoint y: 491, distance: 49.1
click at [665, 494] on div "Average Per Month: 1023" at bounding box center [716, 503] width 329 height 20
click at [589, 203] on input "HR" at bounding box center [783, 213] width 483 height 23
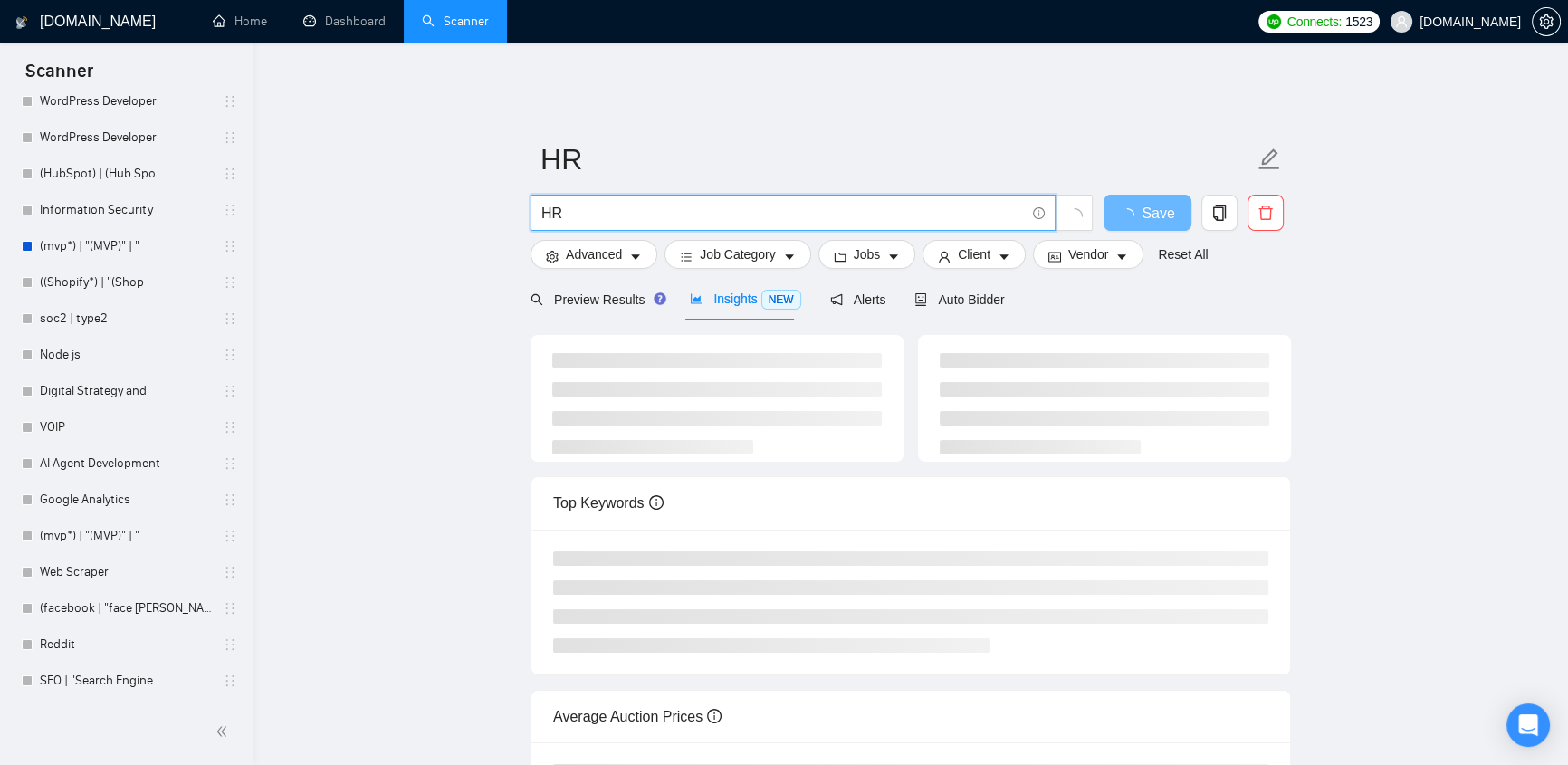
type input "H"
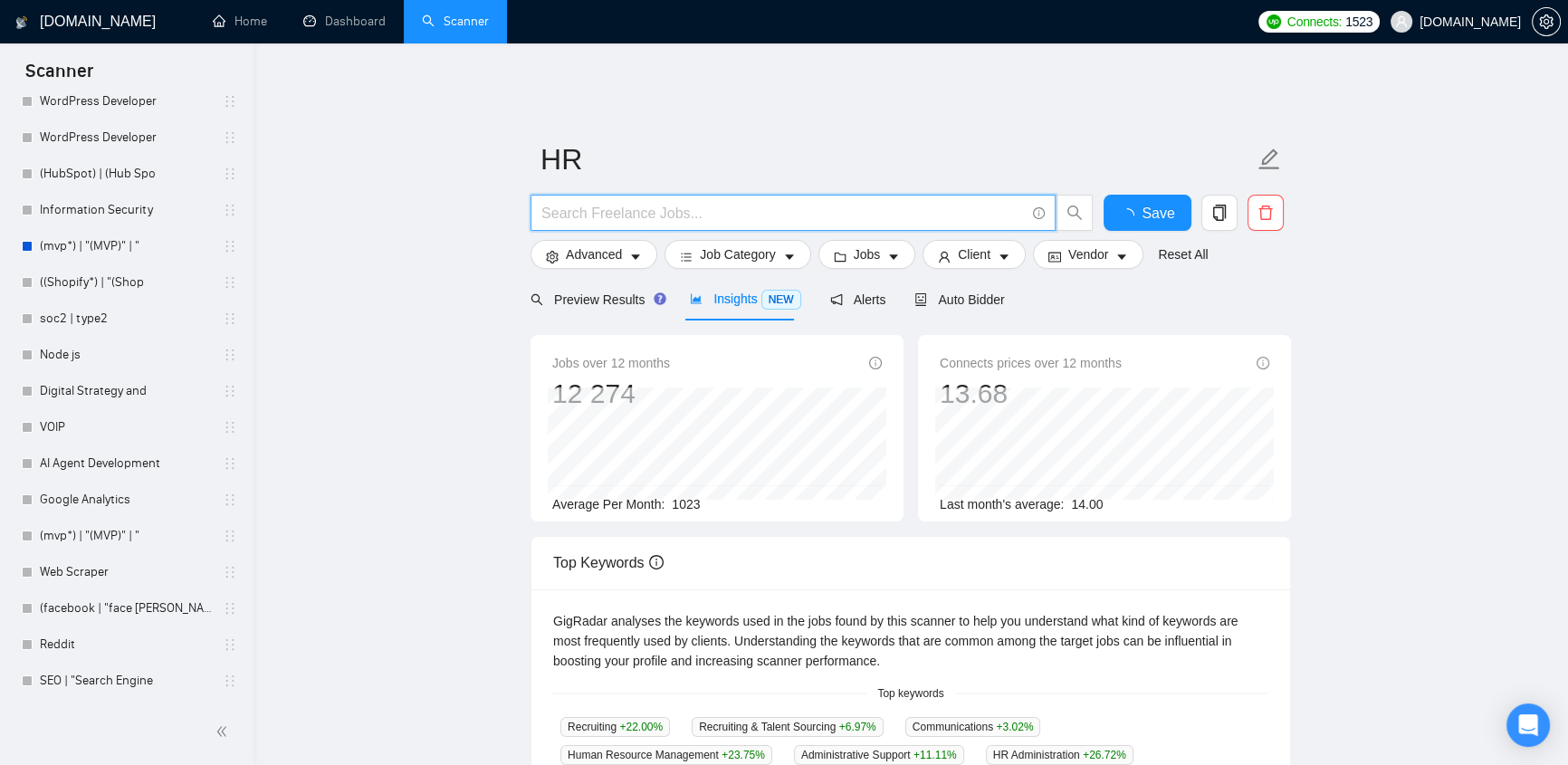
click at [564, 202] on input "text" at bounding box center [783, 213] width 483 height 23
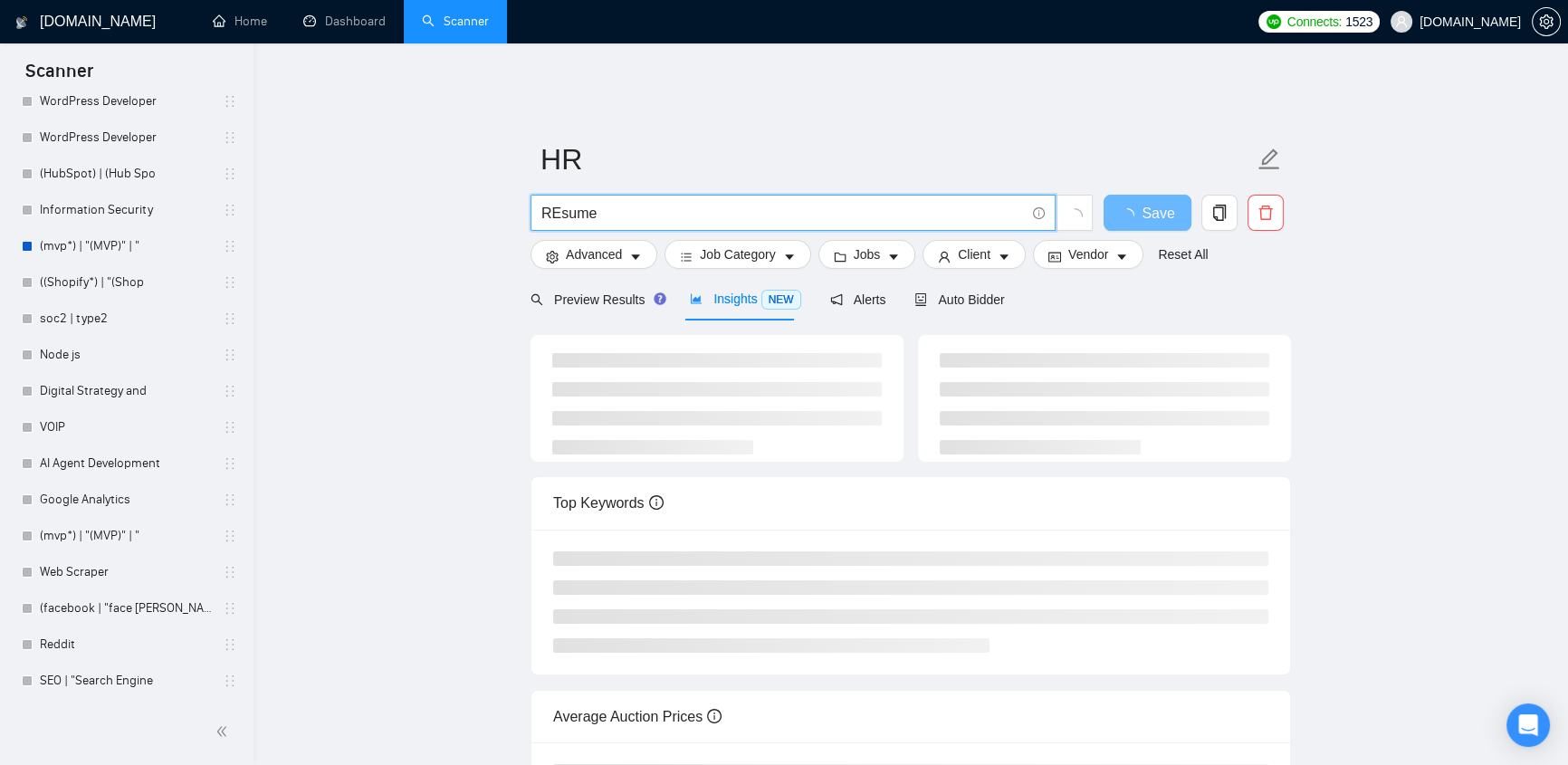
click at [561, 202] on input "REsume" at bounding box center [783, 213] width 483 height 23
click at [558, 202] on input "REsume" at bounding box center [783, 213] width 483 height 23
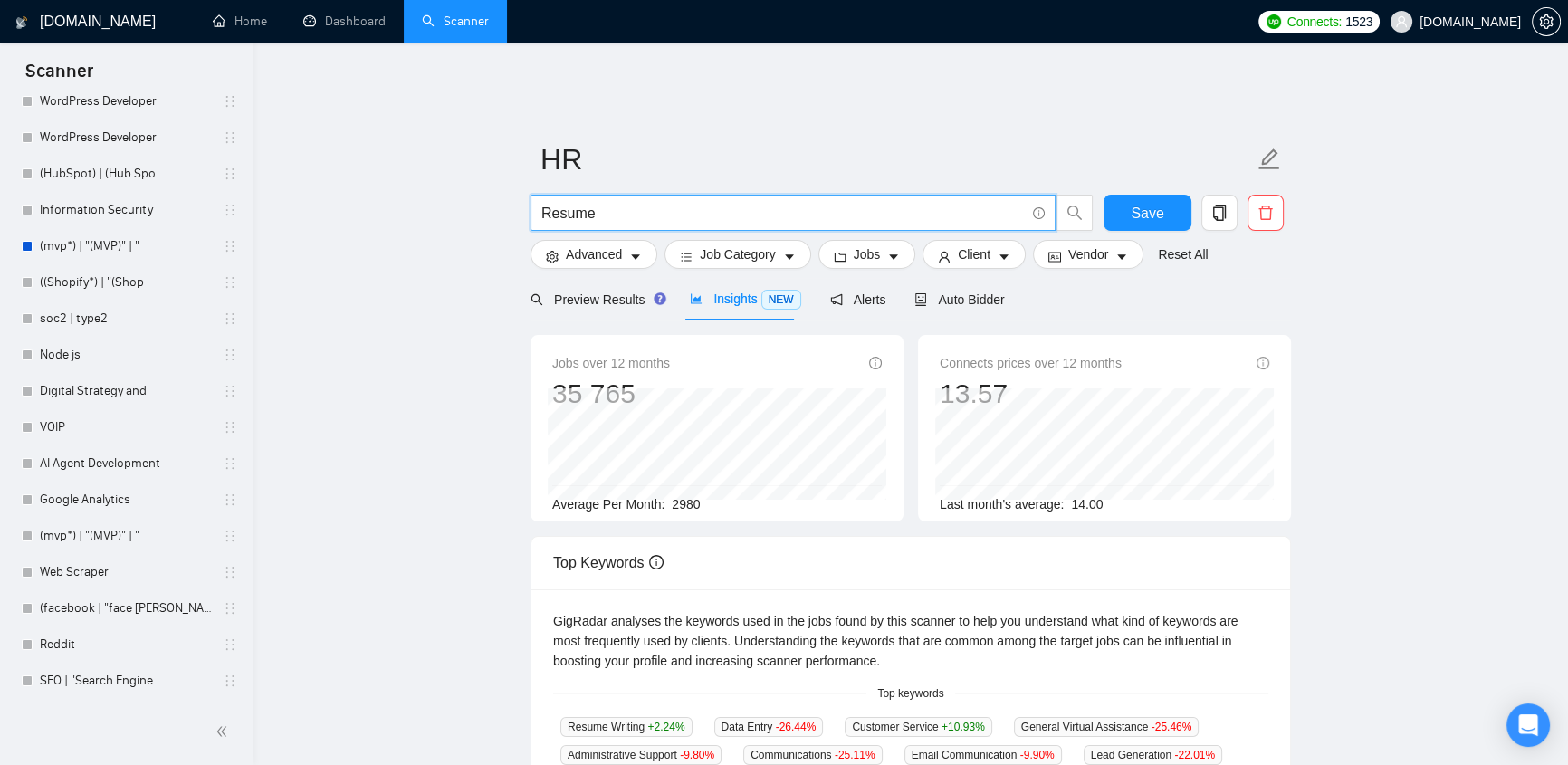
click at [623, 205] on input "Resume" at bounding box center [783, 213] width 483 height 23
drag, startPoint x: 711, startPoint y: 486, endPoint x: 670, endPoint y: 493, distance: 41.6
click at [670, 494] on div "Average Per Month: 2980" at bounding box center [716, 503] width 329 height 20
click at [623, 202] on input "Resume" at bounding box center [783, 213] width 483 height 23
drag, startPoint x: 623, startPoint y: 196, endPoint x: 535, endPoint y: 195, distance: 88.0
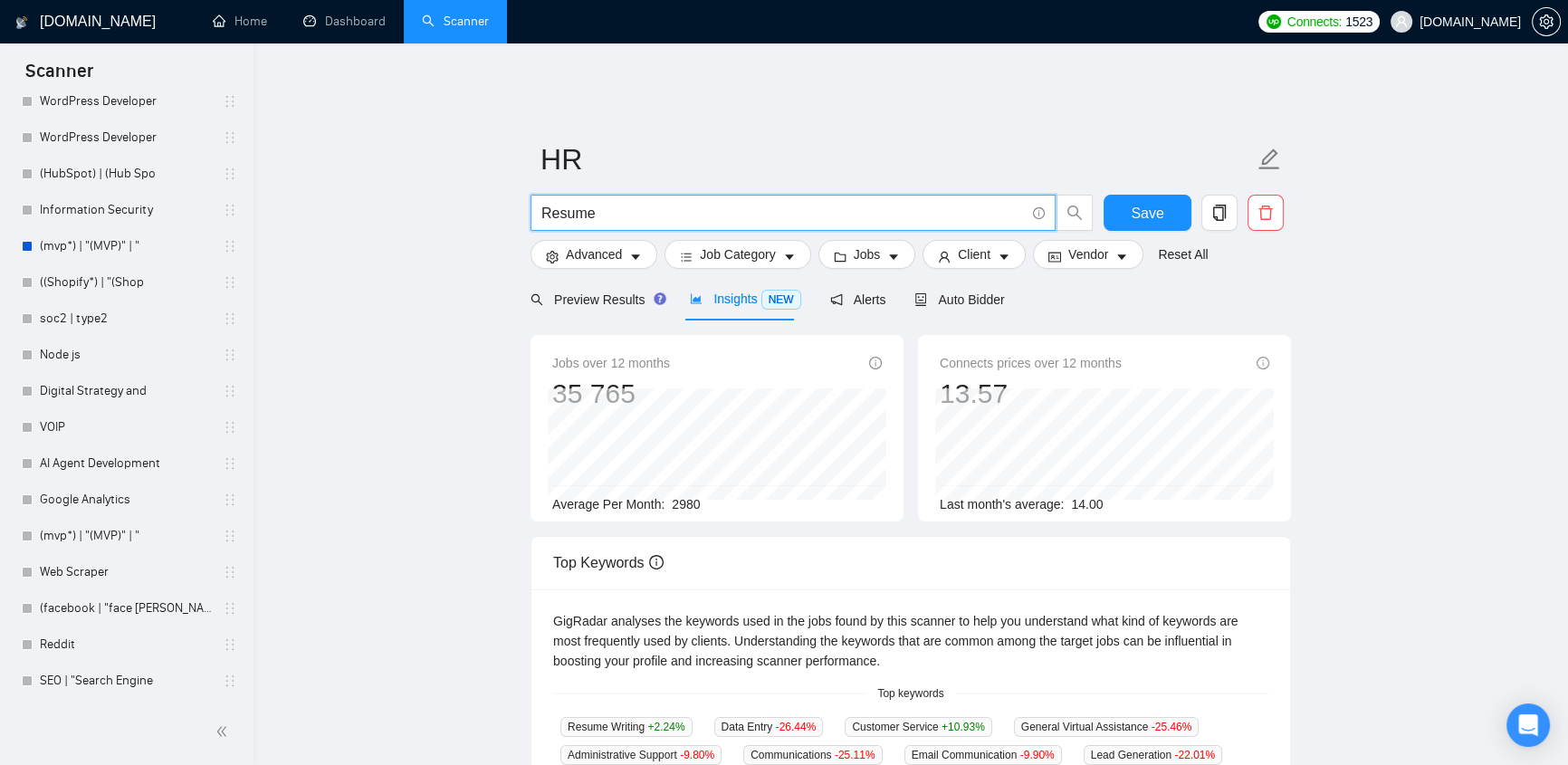
click at [535, 195] on span "Resume" at bounding box center [794, 213] width 525 height 36
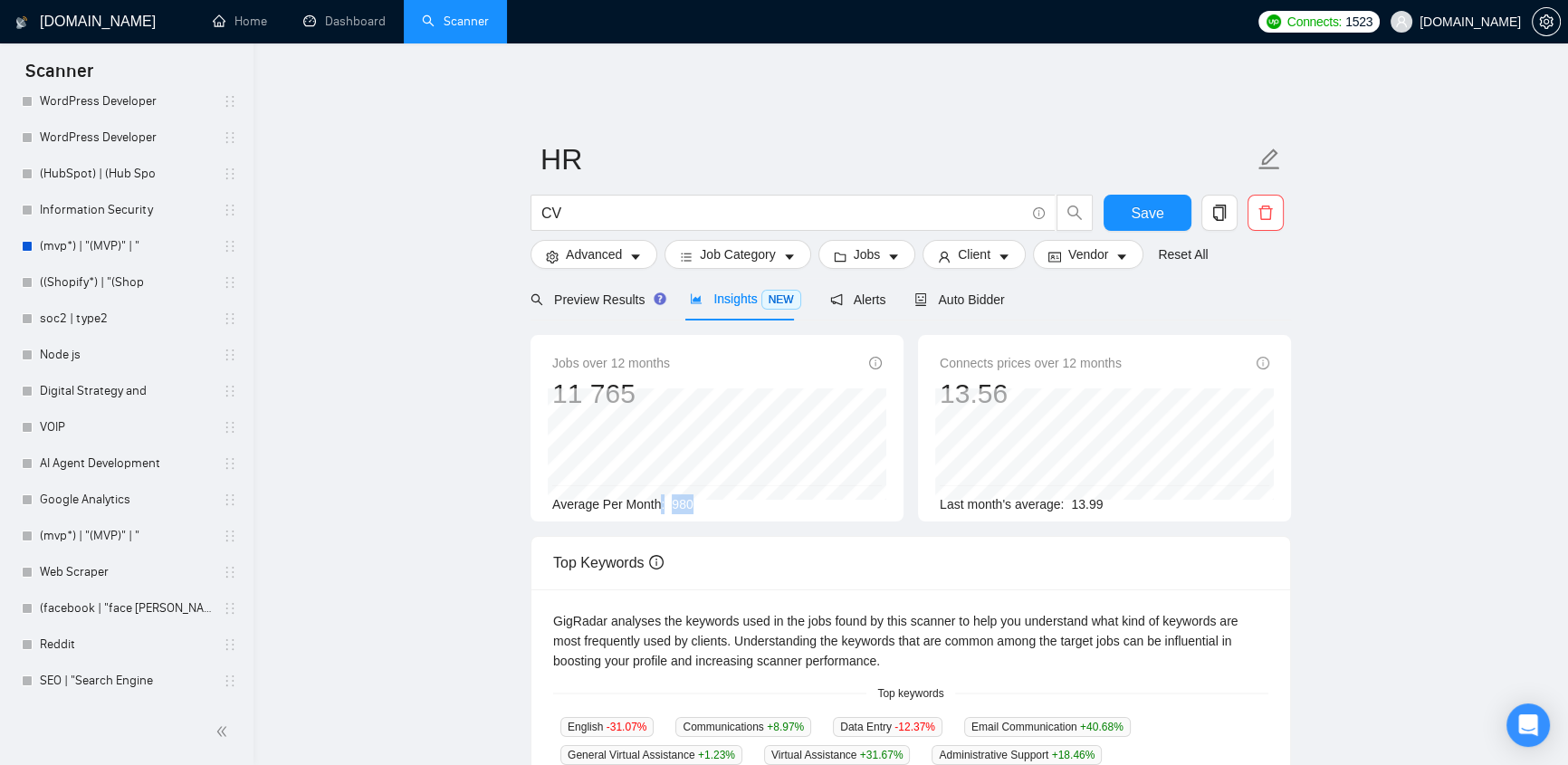
drag, startPoint x: 696, startPoint y: 493, endPoint x: 661, endPoint y: 497, distance: 35.2
click at [661, 497] on div "Average Per Month: 980" at bounding box center [716, 503] width 329 height 20
click at [697, 494] on div "Average Per Month: 980" at bounding box center [716, 503] width 329 height 20
click at [618, 202] on input "CV" at bounding box center [783, 213] width 483 height 23
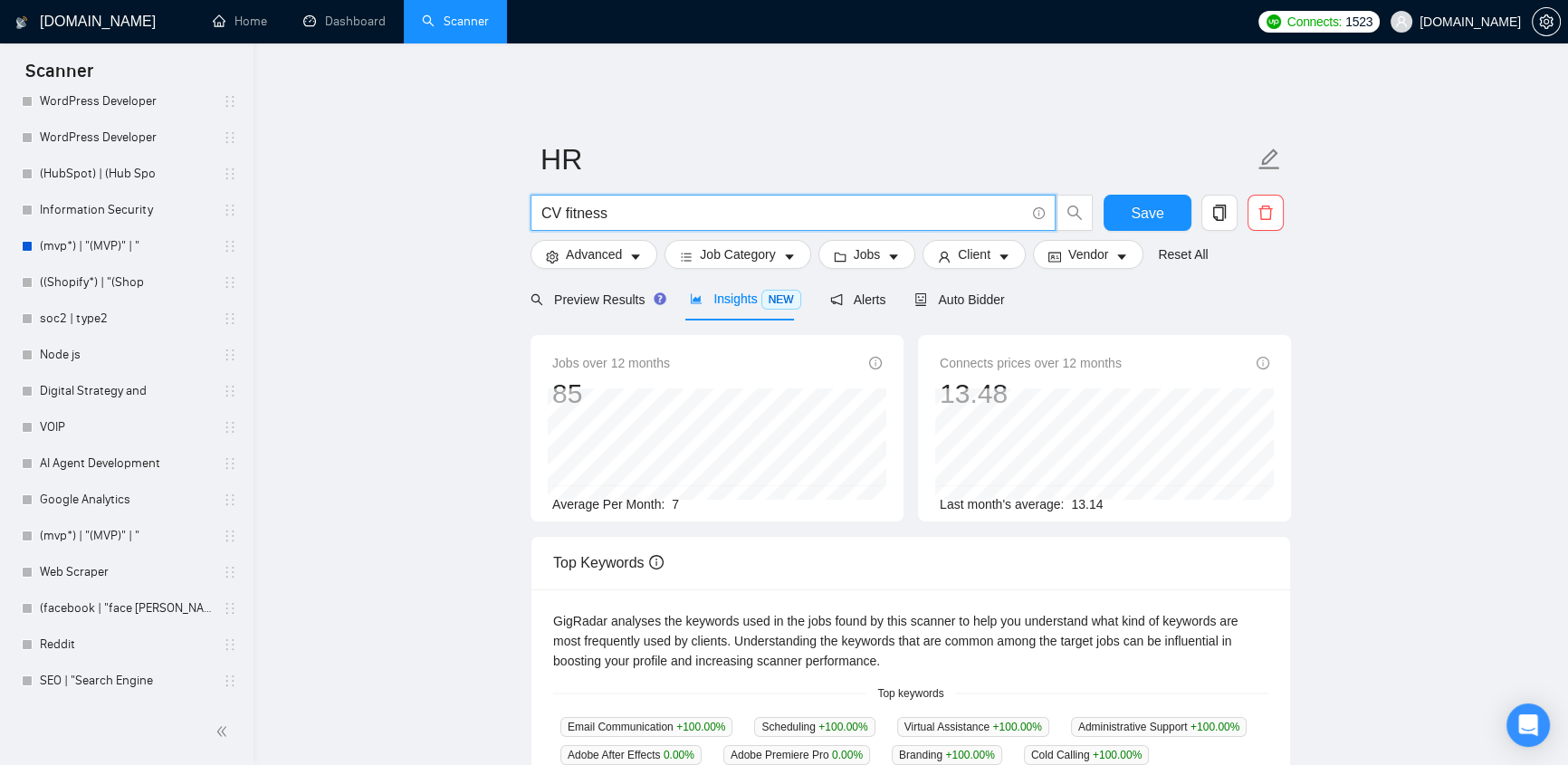
drag, startPoint x: 626, startPoint y: 208, endPoint x: 528, endPoint y: 194, distance: 99.0
click at [528, 195] on div "CV fitness" at bounding box center [812, 218] width 570 height 46
type input "CV fitness"
drag, startPoint x: 691, startPoint y: 492, endPoint x: 668, endPoint y: 496, distance: 23.3
click at [668, 496] on div "Average Per Month: 7" at bounding box center [716, 503] width 329 height 20
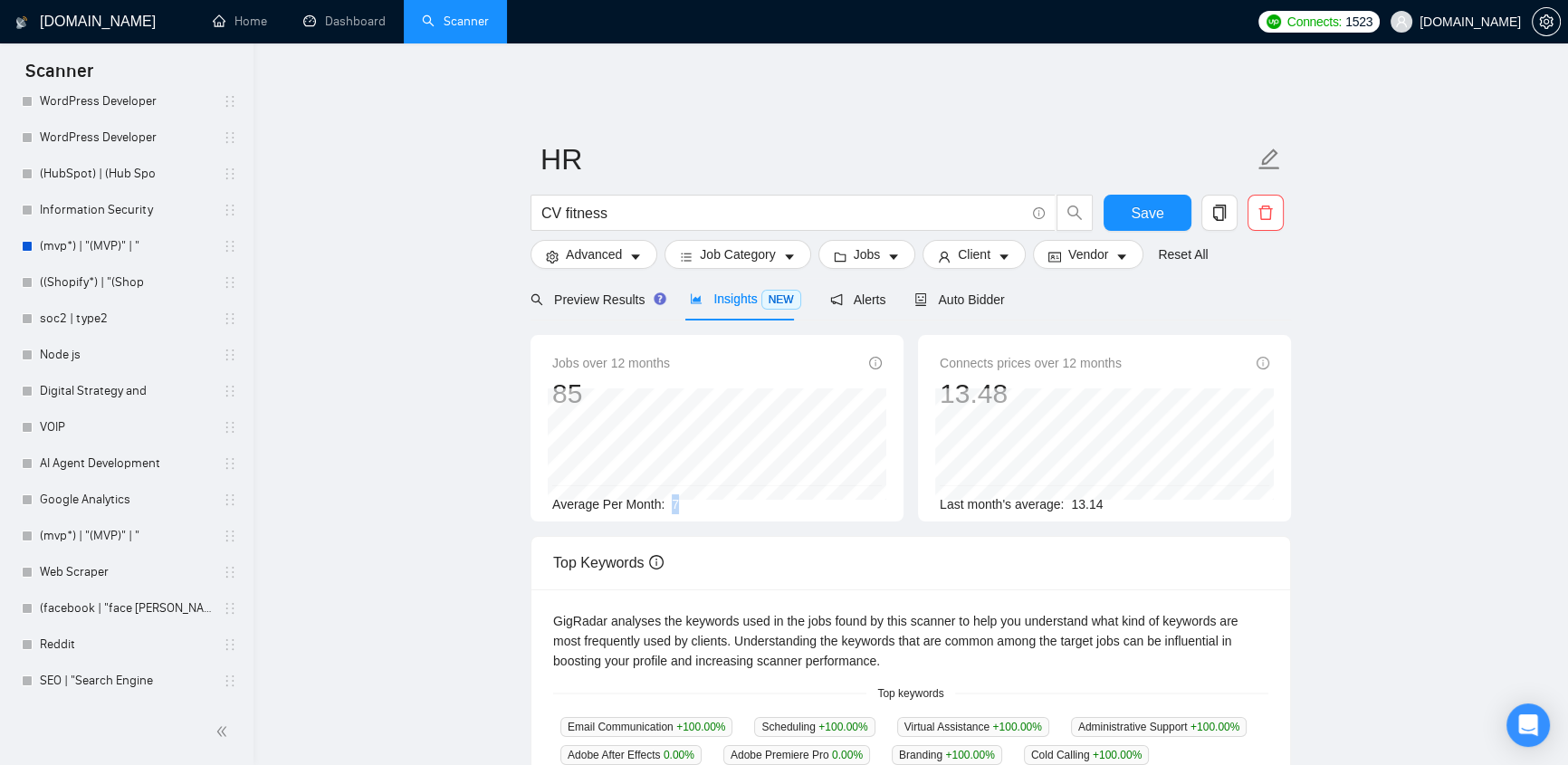
click at [679, 494] on div "Average Per Month: 7" at bounding box center [716, 503] width 329 height 20
click at [676, 494] on div "Average Per Month: 7" at bounding box center [716, 503] width 329 height 20
drag, startPoint x: 579, startPoint y: 201, endPoint x: 563, endPoint y: 201, distance: 16.0
click at [563, 202] on input "CV fitness" at bounding box center [783, 213] width 483 height 23
click at [669, 498] on div "Average Per Month: 7" at bounding box center [716, 503] width 329 height 20
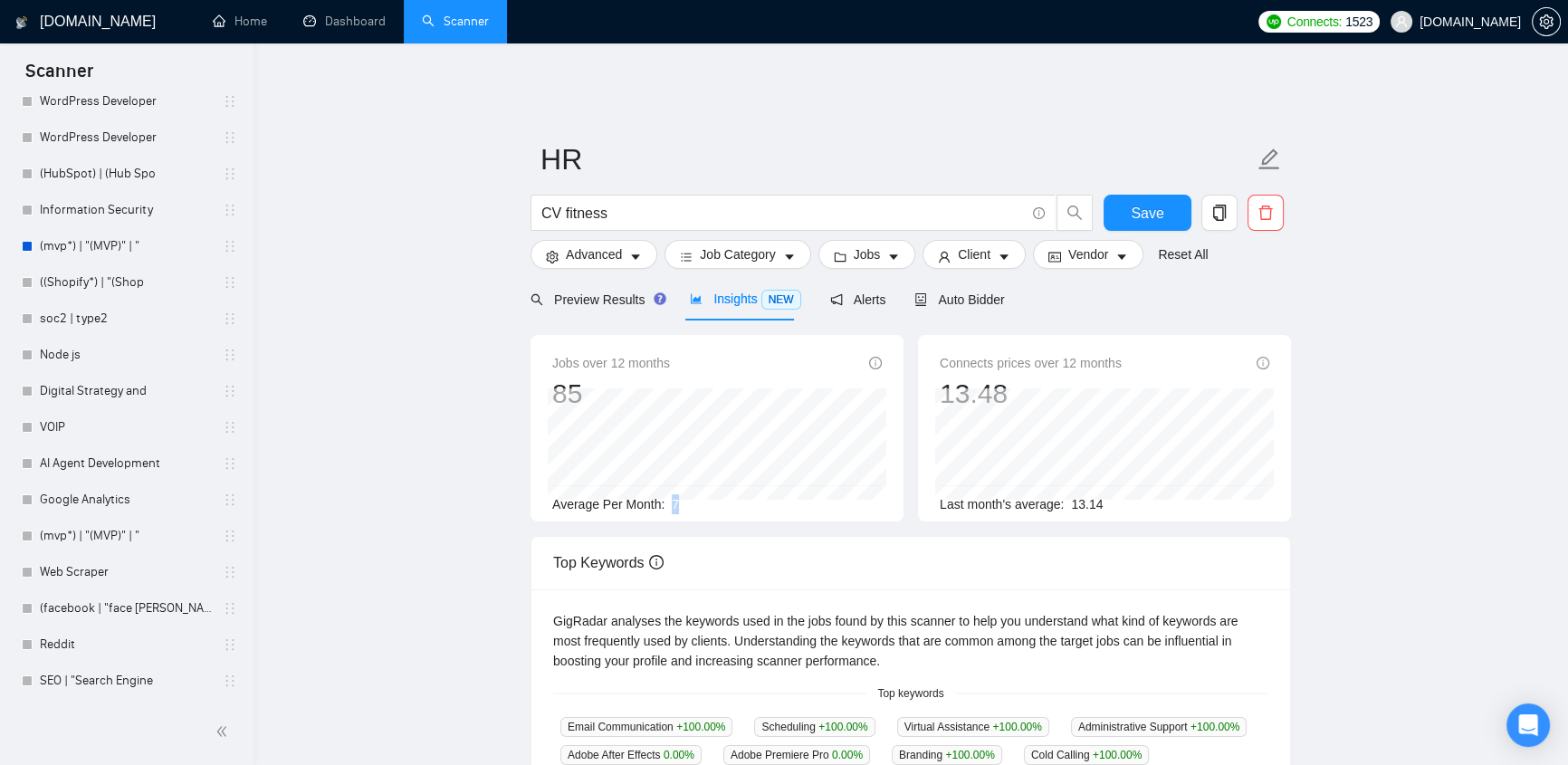
click at [688, 496] on div "Average Per Month: 7" at bounding box center [716, 503] width 329 height 20
drag, startPoint x: 684, startPoint y: 493, endPoint x: 676, endPoint y: 489, distance: 8.9
click at [672, 494] on div "Average Per Month: 7" at bounding box center [716, 503] width 329 height 20
click at [681, 494] on div "Average Per Month: 7" at bounding box center [716, 503] width 329 height 20
drag, startPoint x: 678, startPoint y: 491, endPoint x: 534, endPoint y: 491, distance: 144.0
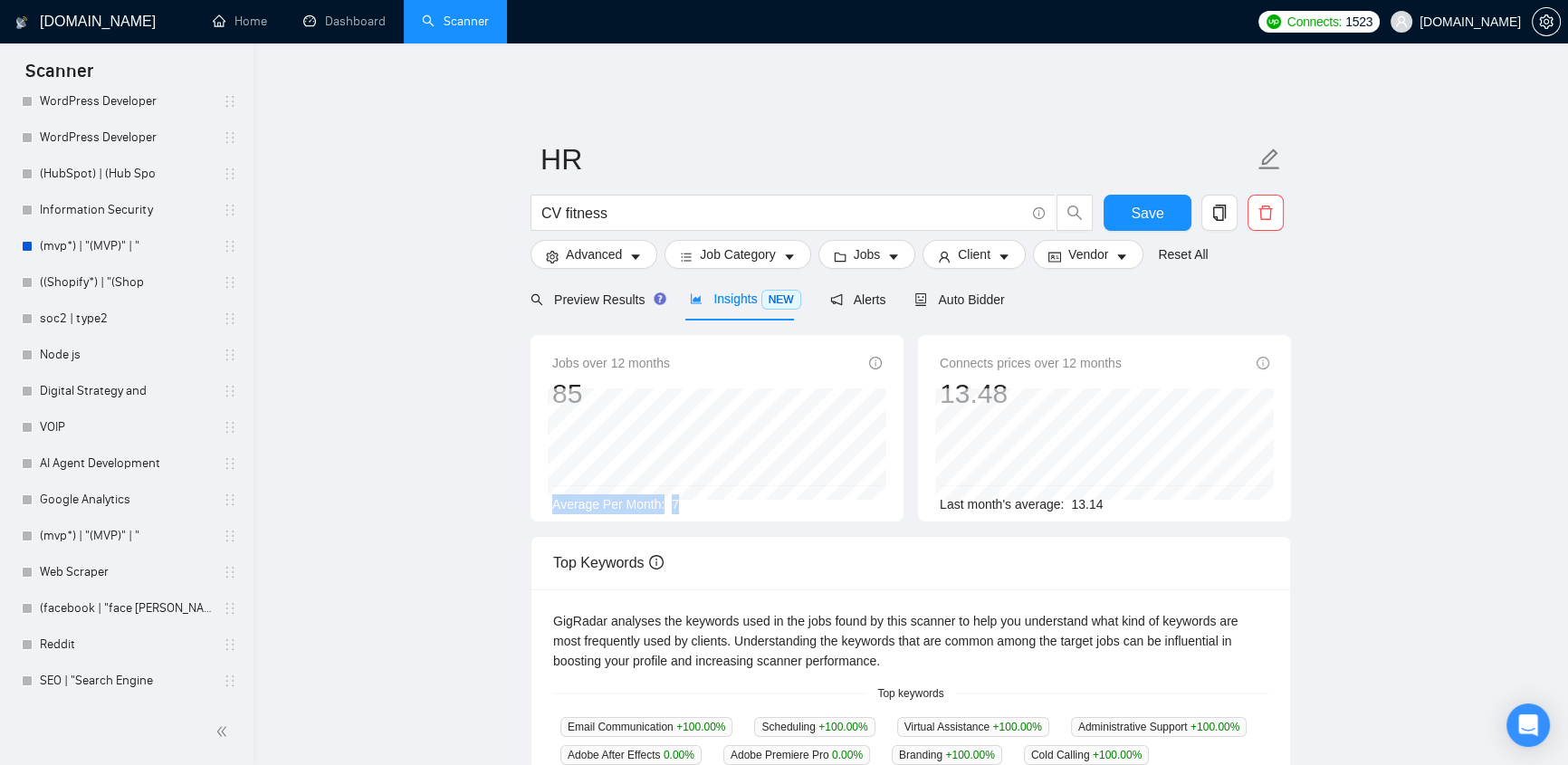
click at [534, 491] on div "Jobs over 12 months 85 [DATE] 5 Average Per Month: 7" at bounding box center [717, 428] width 373 height 186
click at [698, 494] on div "Average Per Month: 7" at bounding box center [716, 503] width 329 height 20
click at [697, 494] on div "Average Per Month: 7" at bounding box center [716, 503] width 329 height 20
click at [851, 292] on span "Alerts" at bounding box center [857, 299] width 56 height 14
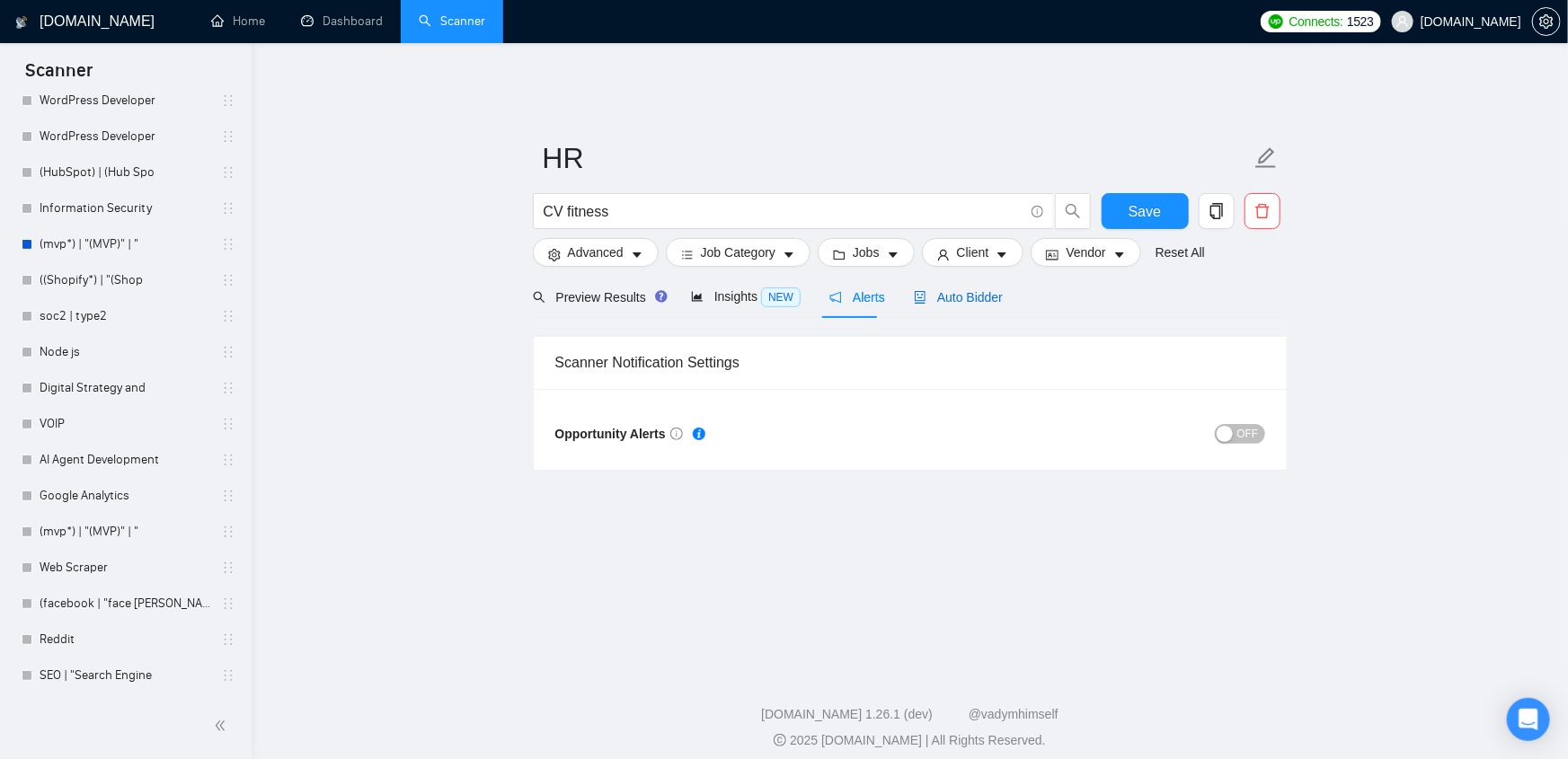
click at [958, 290] on span "Auto Bidder" at bounding box center [959, 296] width 89 height 14
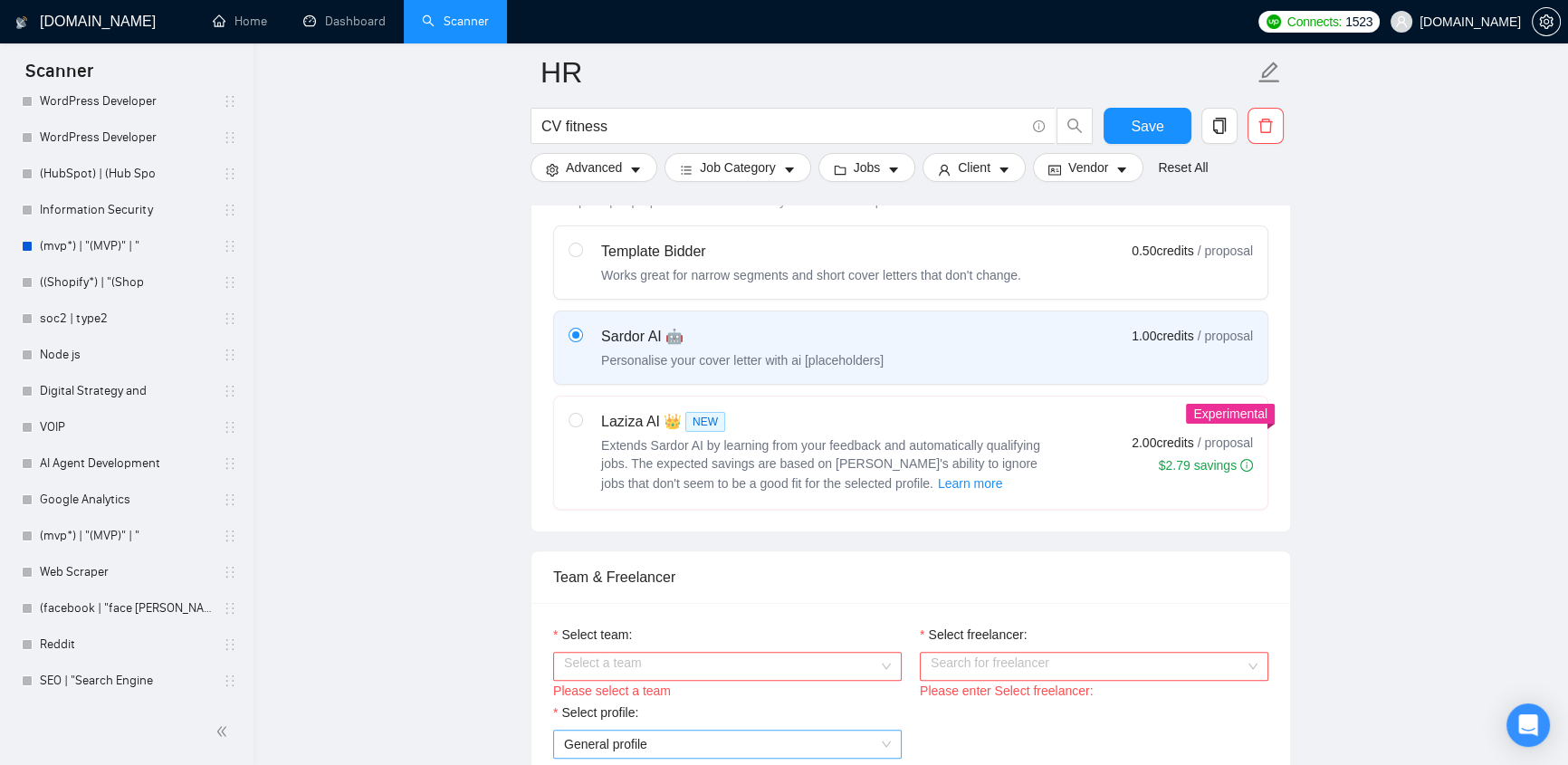
scroll to position [768, 0]
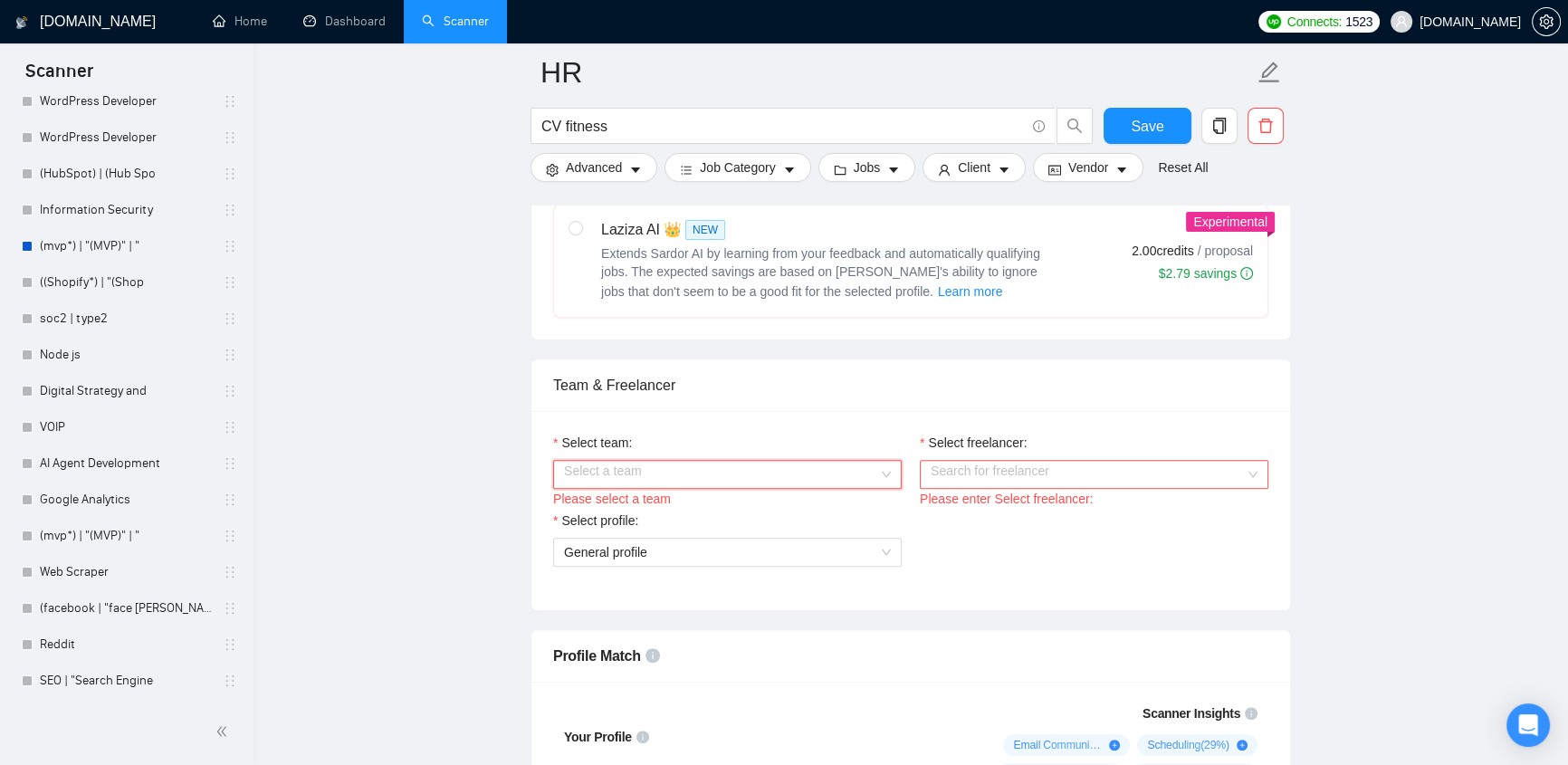
click at [718, 461] on input "Select team:" at bounding box center [721, 474] width 314 height 28
click at [1008, 461] on input "Select freelancer:" at bounding box center [1088, 474] width 314 height 28
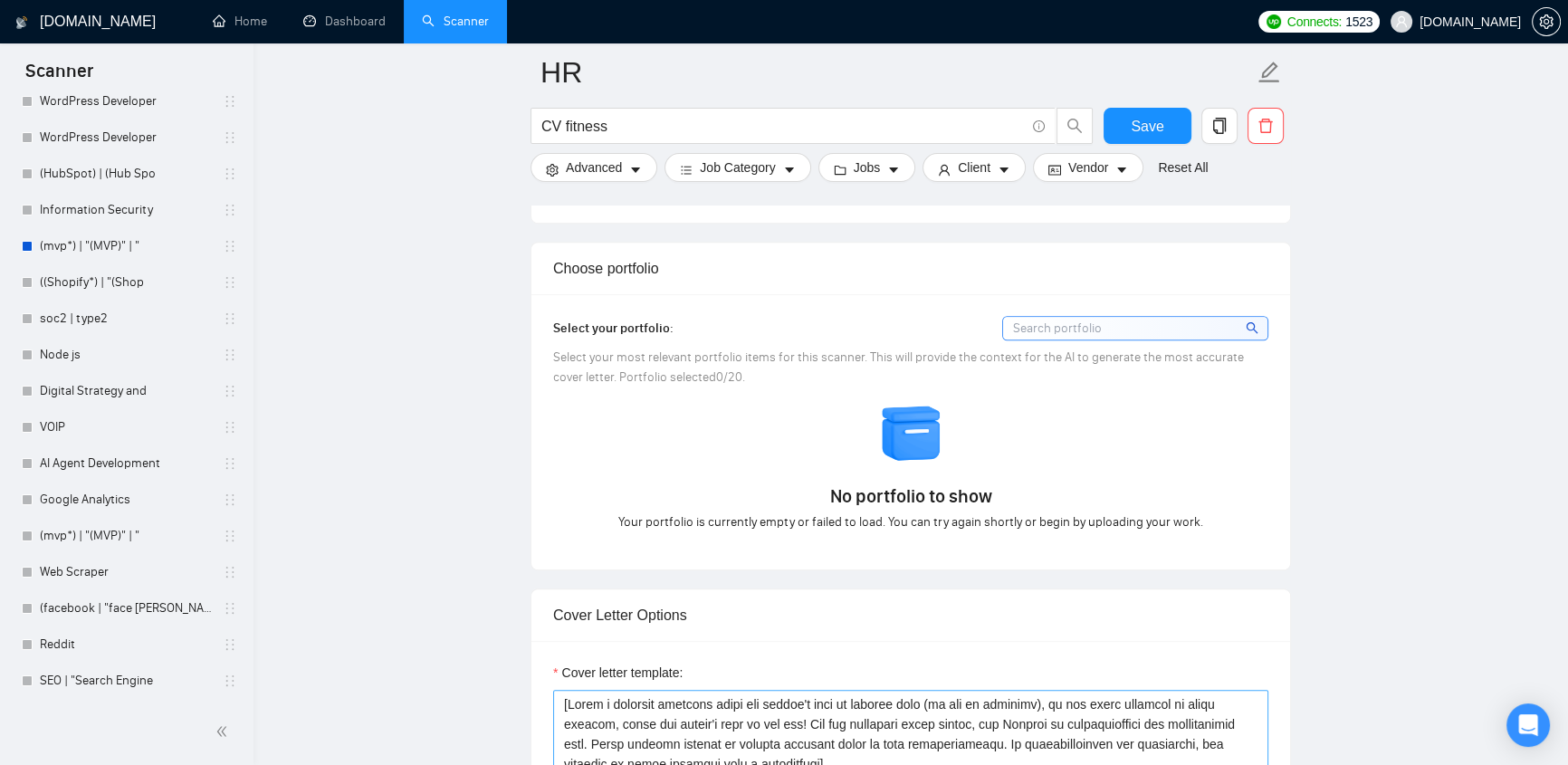
scroll to position [1919, 0]
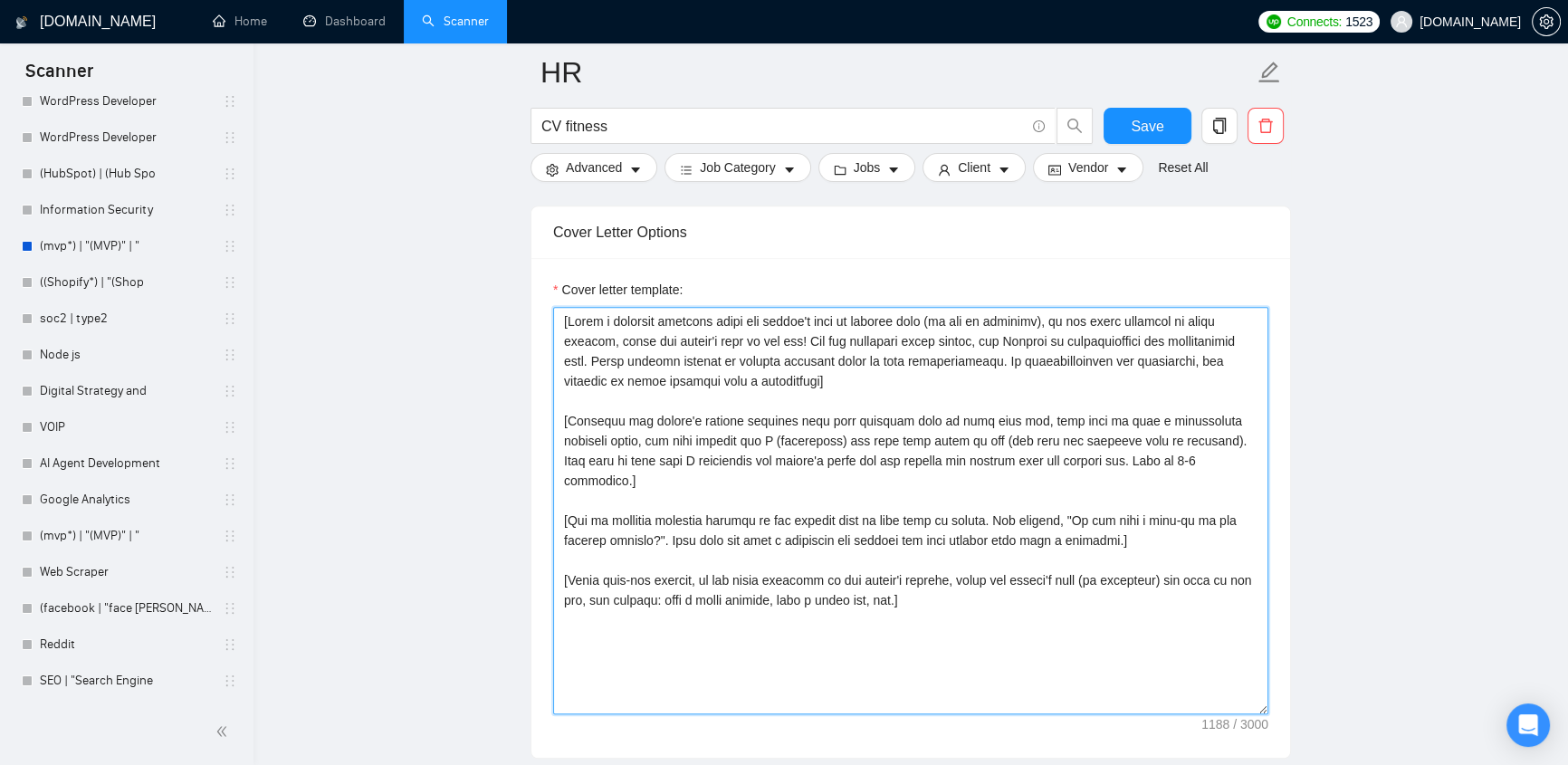
click at [592, 609] on textarea "Cover letter template:" at bounding box center [911, 511] width 715 height 407
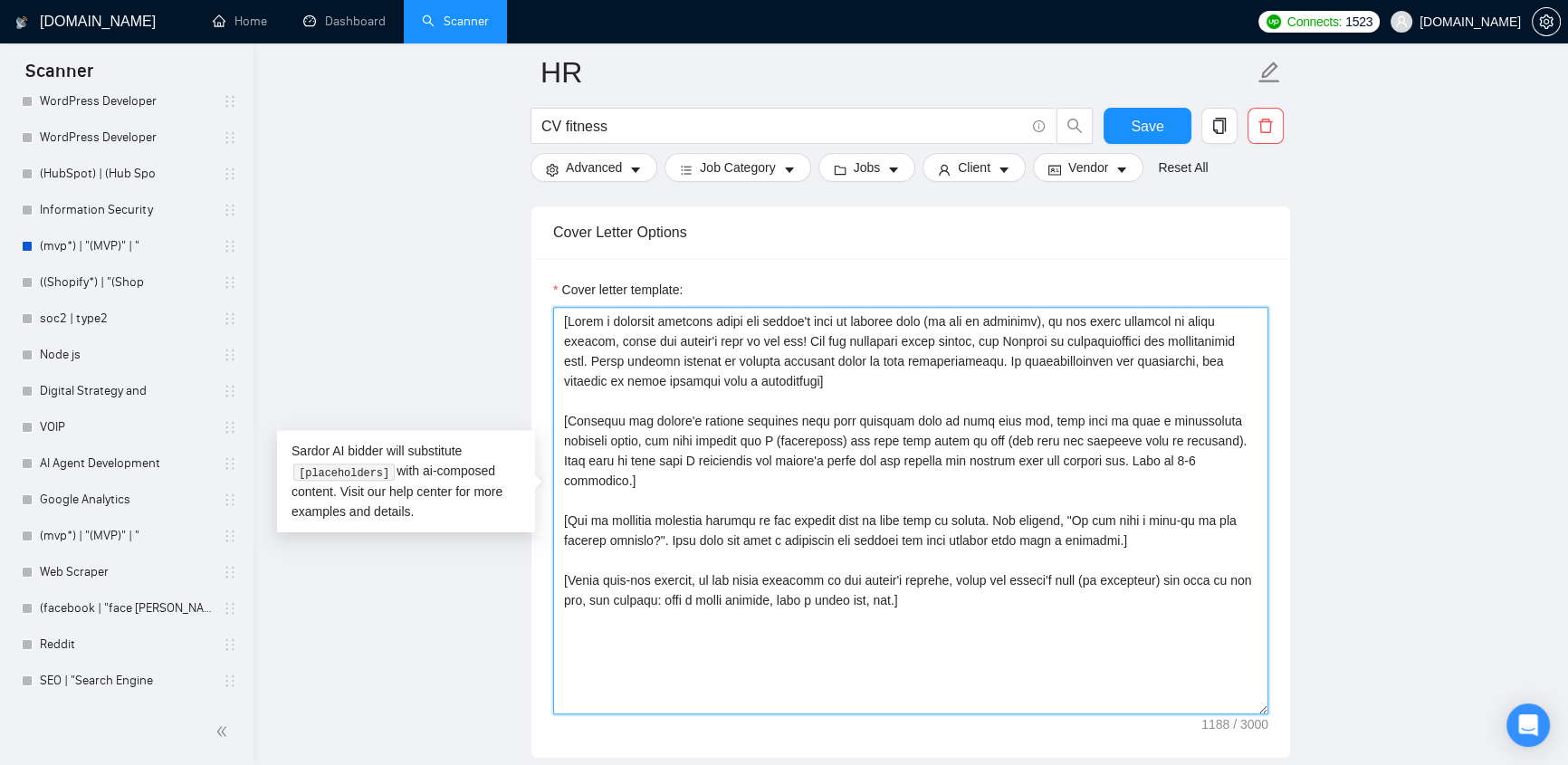
click at [921, 576] on textarea "Cover letter template:" at bounding box center [911, 511] width 715 height 407
drag, startPoint x: 684, startPoint y: 334, endPoint x: 545, endPoint y: 304, distance: 142.2
click at [545, 304] on div "Cover letter template:" at bounding box center [910, 507] width 758 height 500
drag, startPoint x: 559, startPoint y: 606, endPoint x: 773, endPoint y: 606, distance: 214.0
click at [773, 609] on textarea "Cover letter template:" at bounding box center [911, 511] width 715 height 407
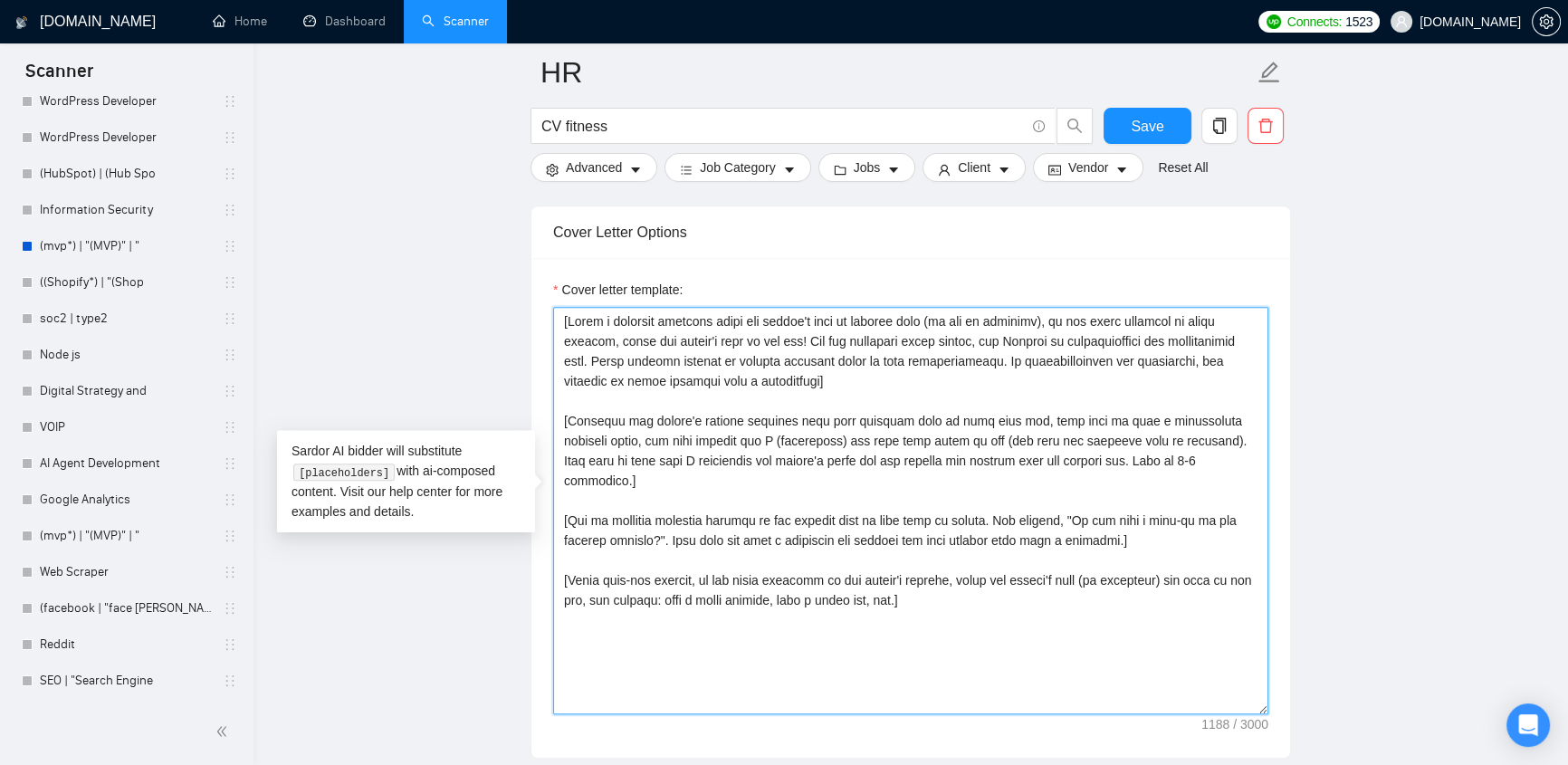
click at [603, 601] on textarea "Cover letter template:" at bounding box center [911, 511] width 715 height 407
drag, startPoint x: 548, startPoint y: 645, endPoint x: 563, endPoint y: 635, distance: 18.0
click at [552, 644] on div "Cover letter template:" at bounding box center [910, 507] width 758 height 500
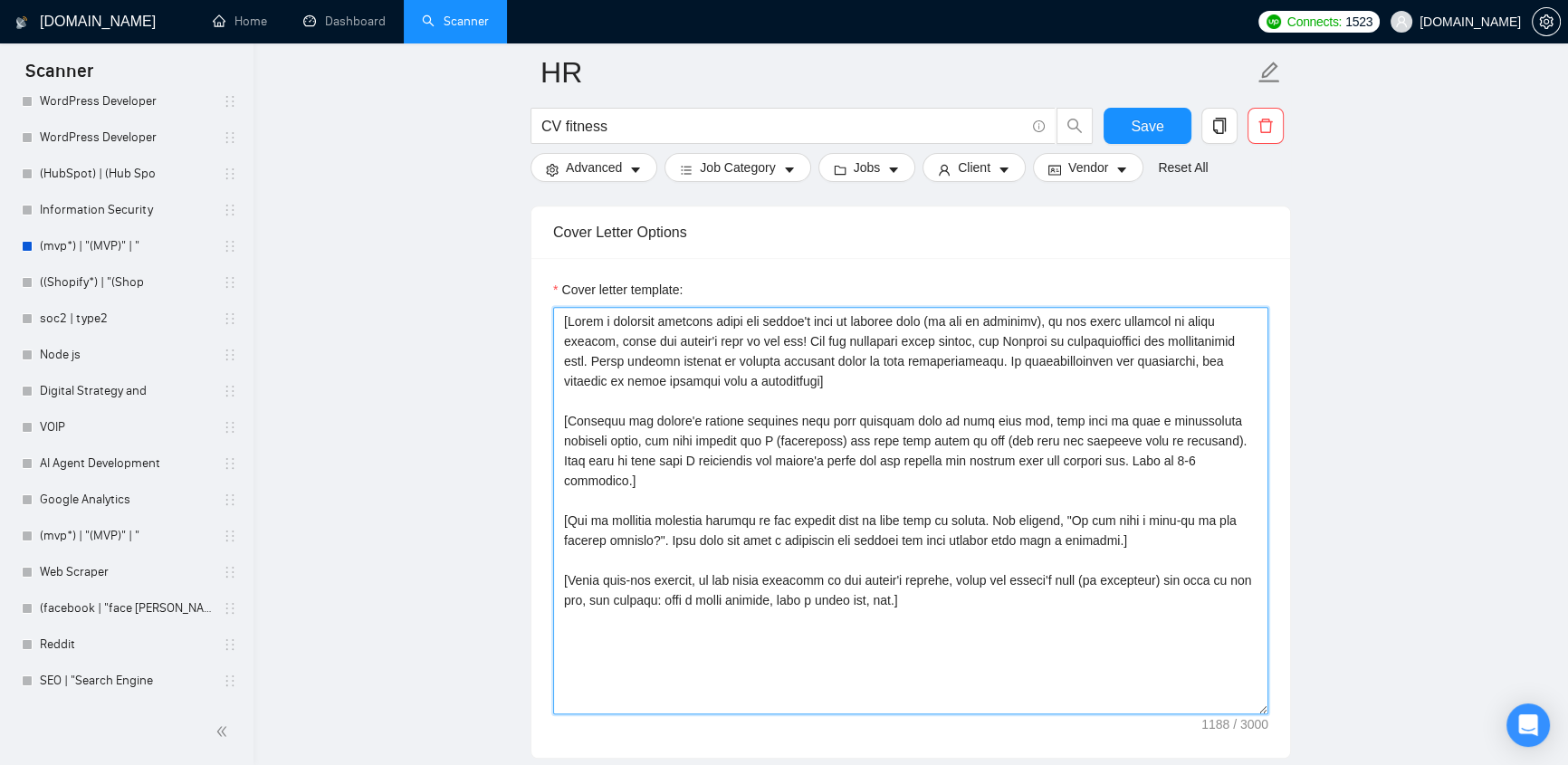
drag, startPoint x: 563, startPoint y: 605, endPoint x: 683, endPoint y: 598, distance: 120.2
click at [683, 598] on textarea "Cover letter template:" at bounding box center [911, 511] width 715 height 407
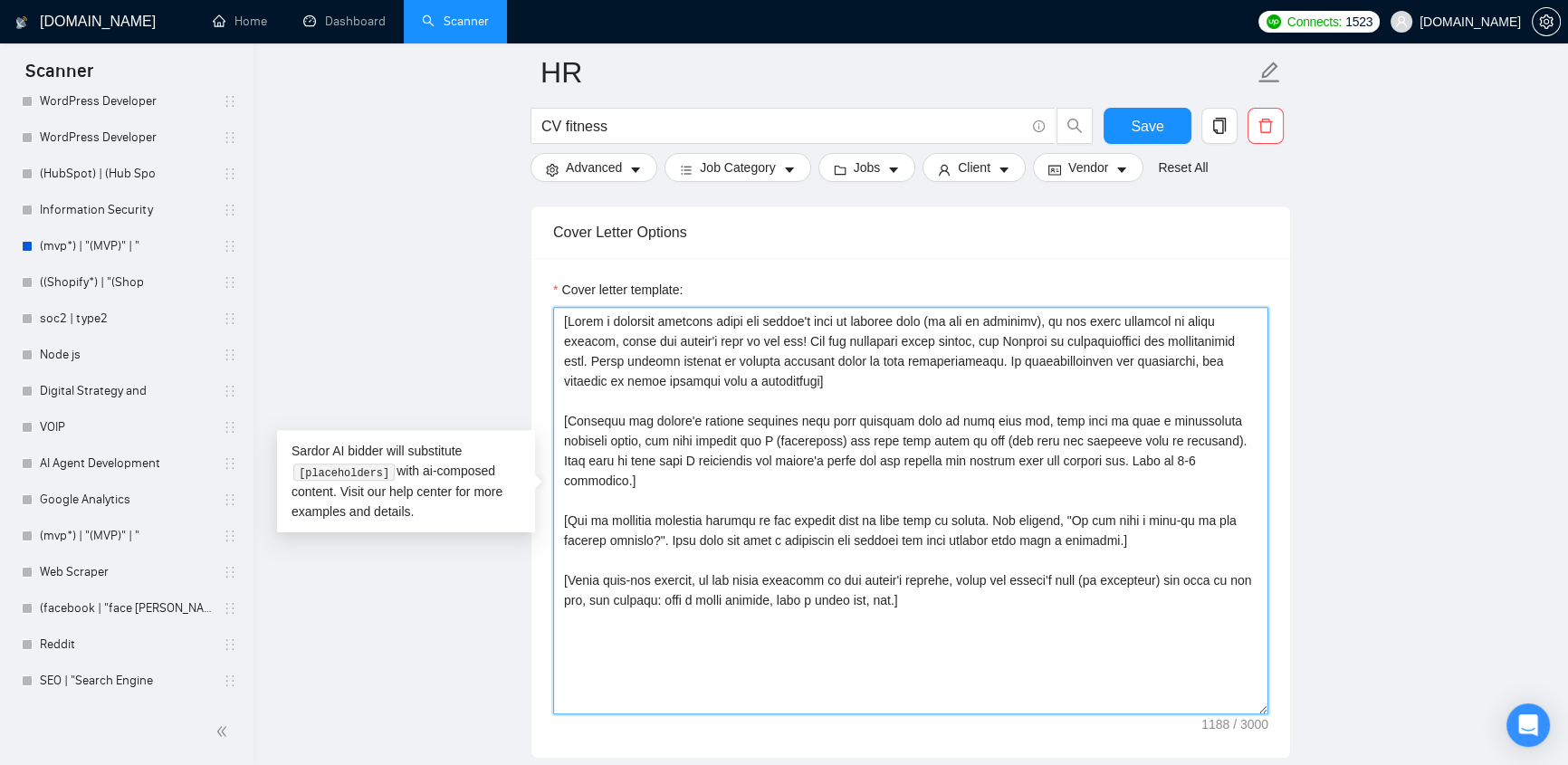
click at [984, 554] on textarea "Cover letter template:" at bounding box center [911, 511] width 715 height 407
click at [973, 569] on textarea "Cover letter template:" at bounding box center [911, 511] width 715 height 407
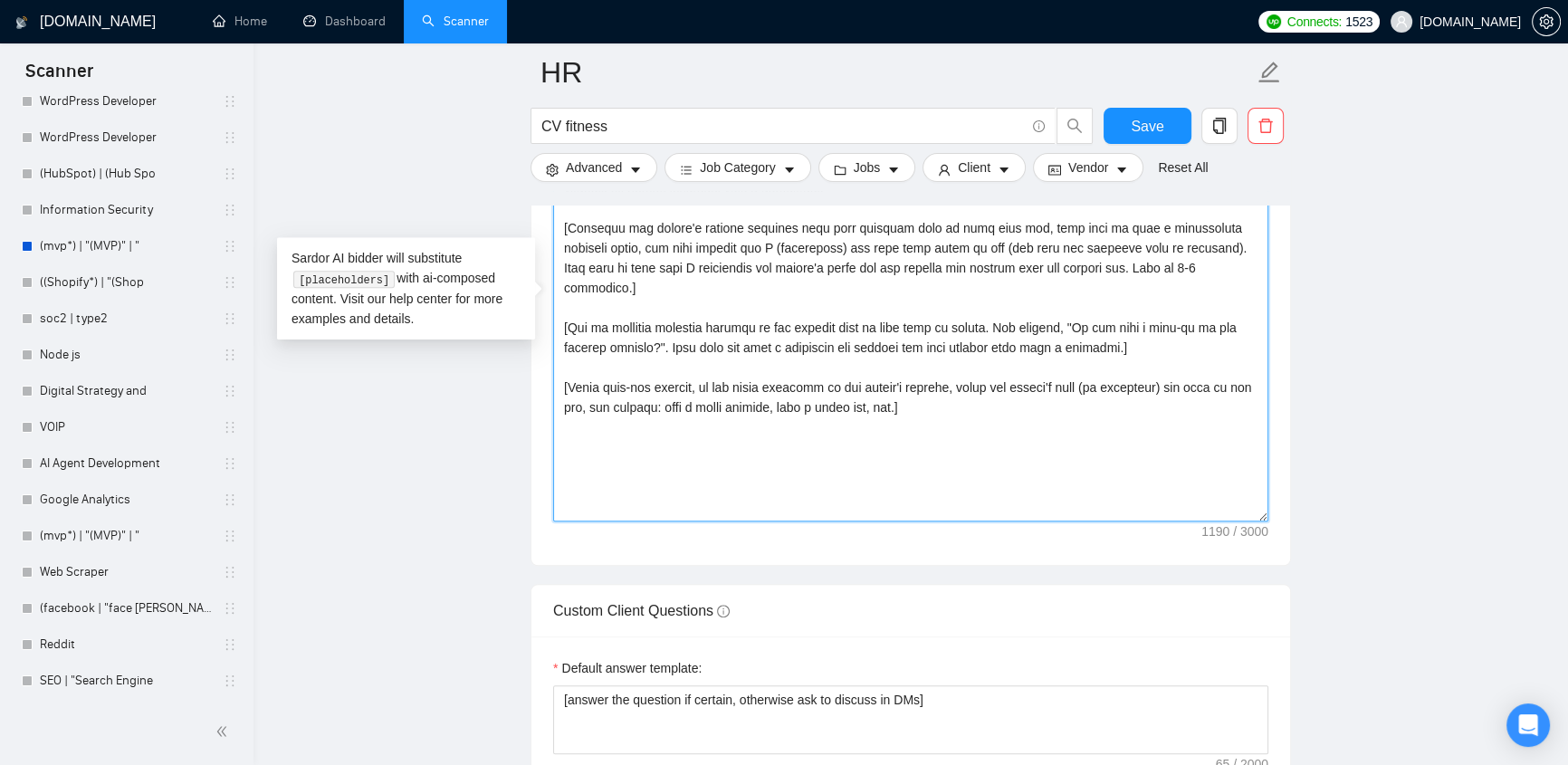
scroll to position [2496, 0]
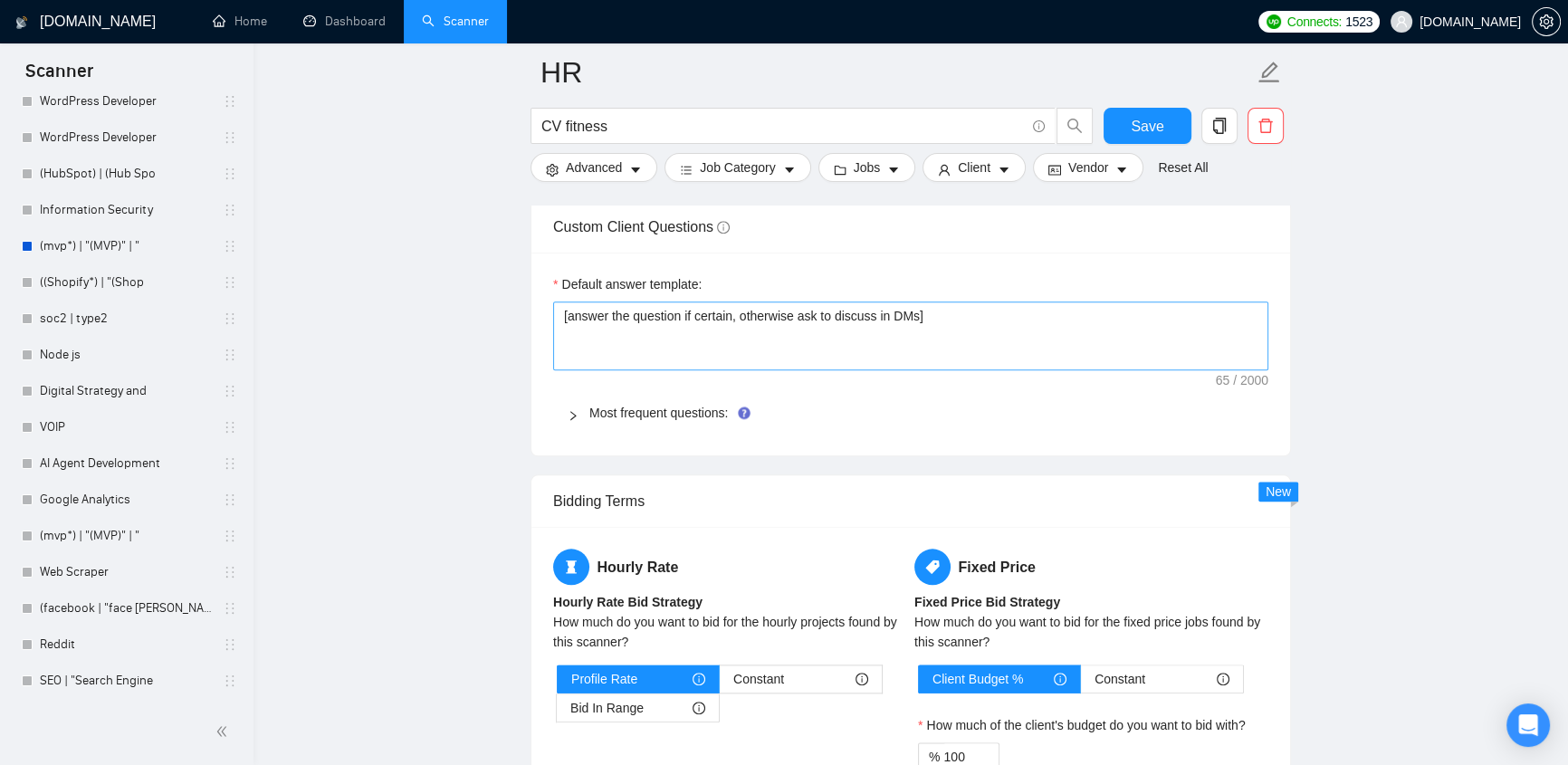
type textarea "[Write a personal greeting using the client's name or company name (if any is p…"
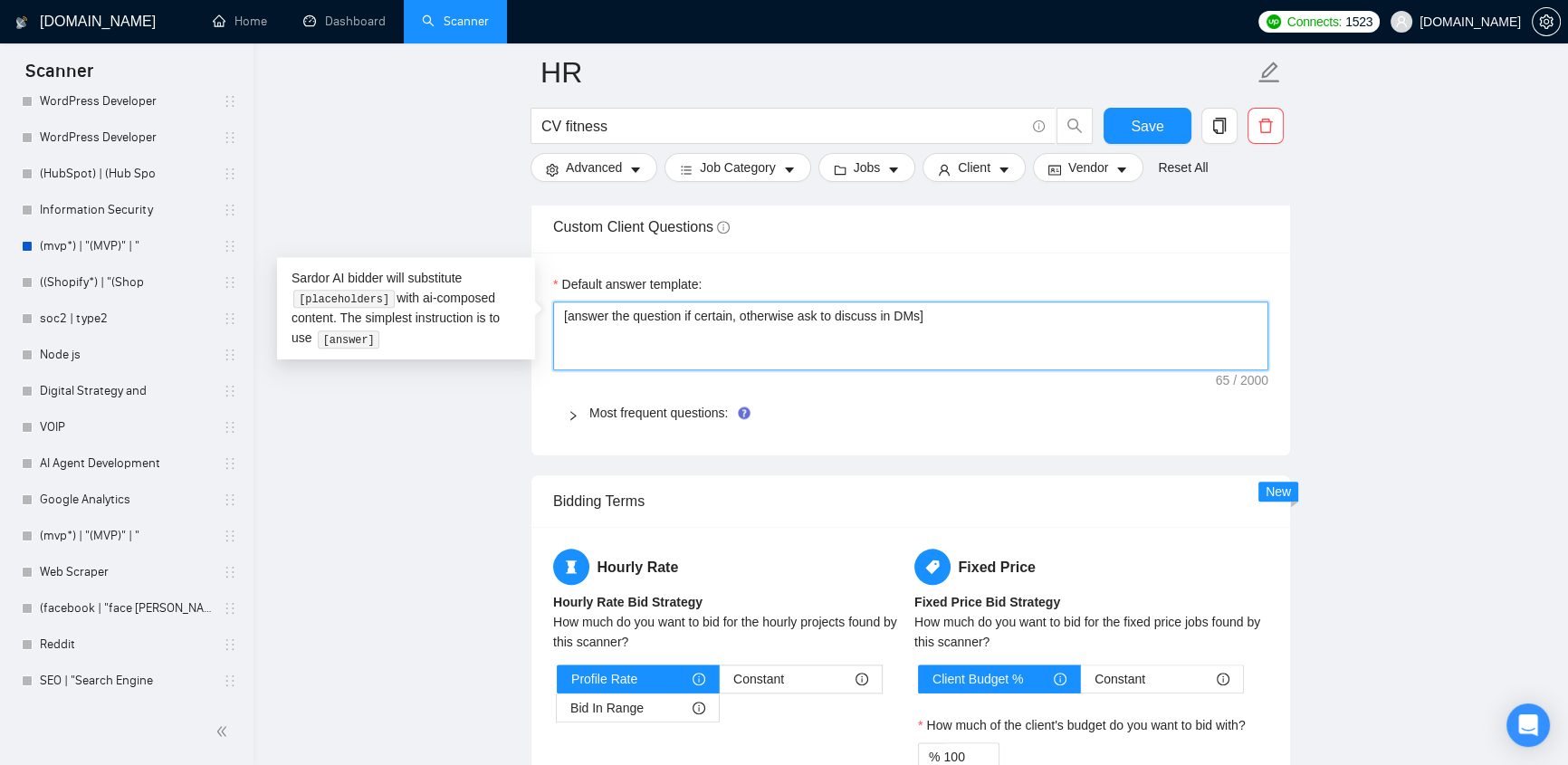
drag, startPoint x: 578, startPoint y: 316, endPoint x: 523, endPoint y: 316, distance: 55.0
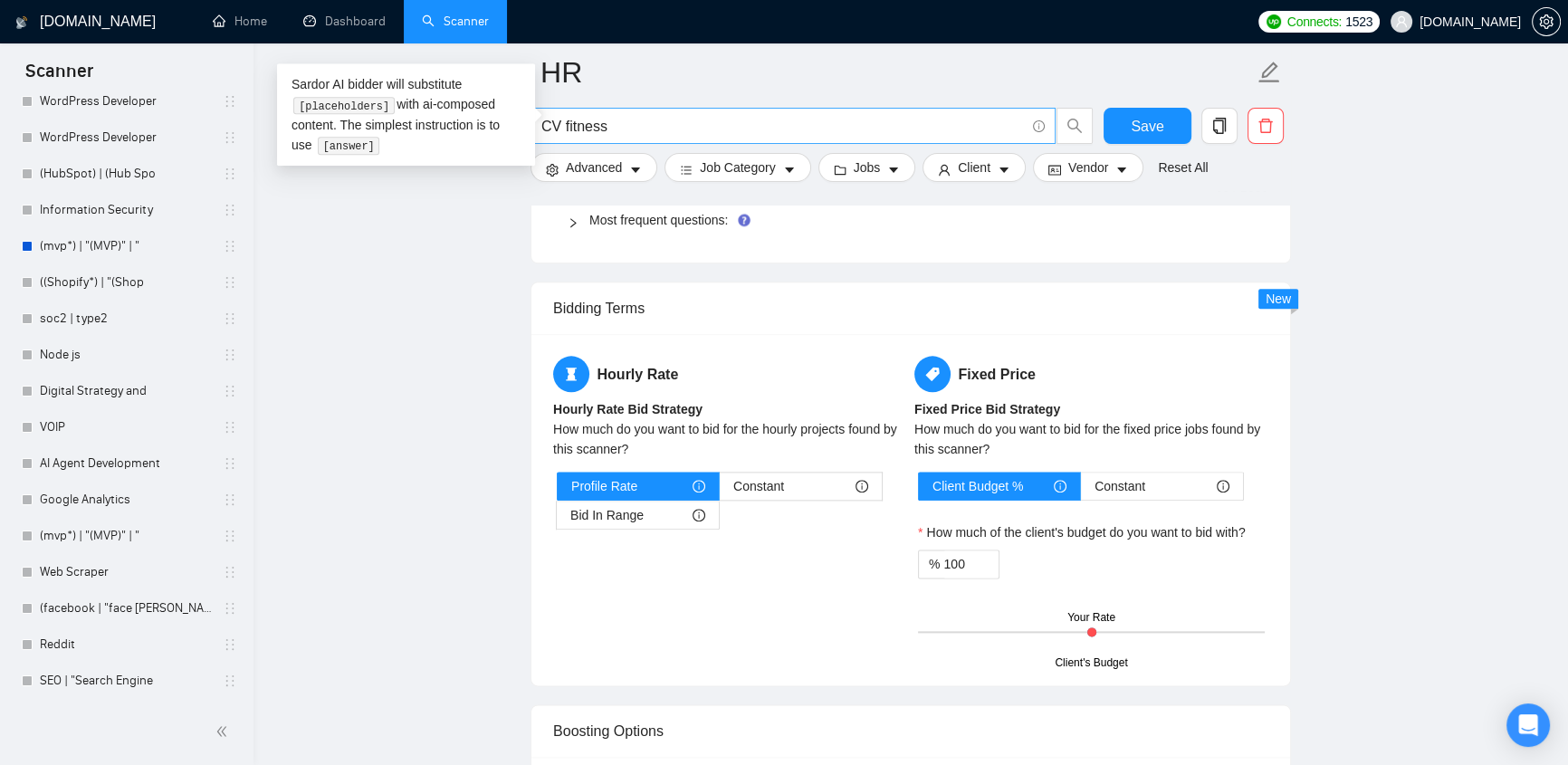
click at [627, 124] on input "CV fitness" at bounding box center [783, 127] width 483 height 23
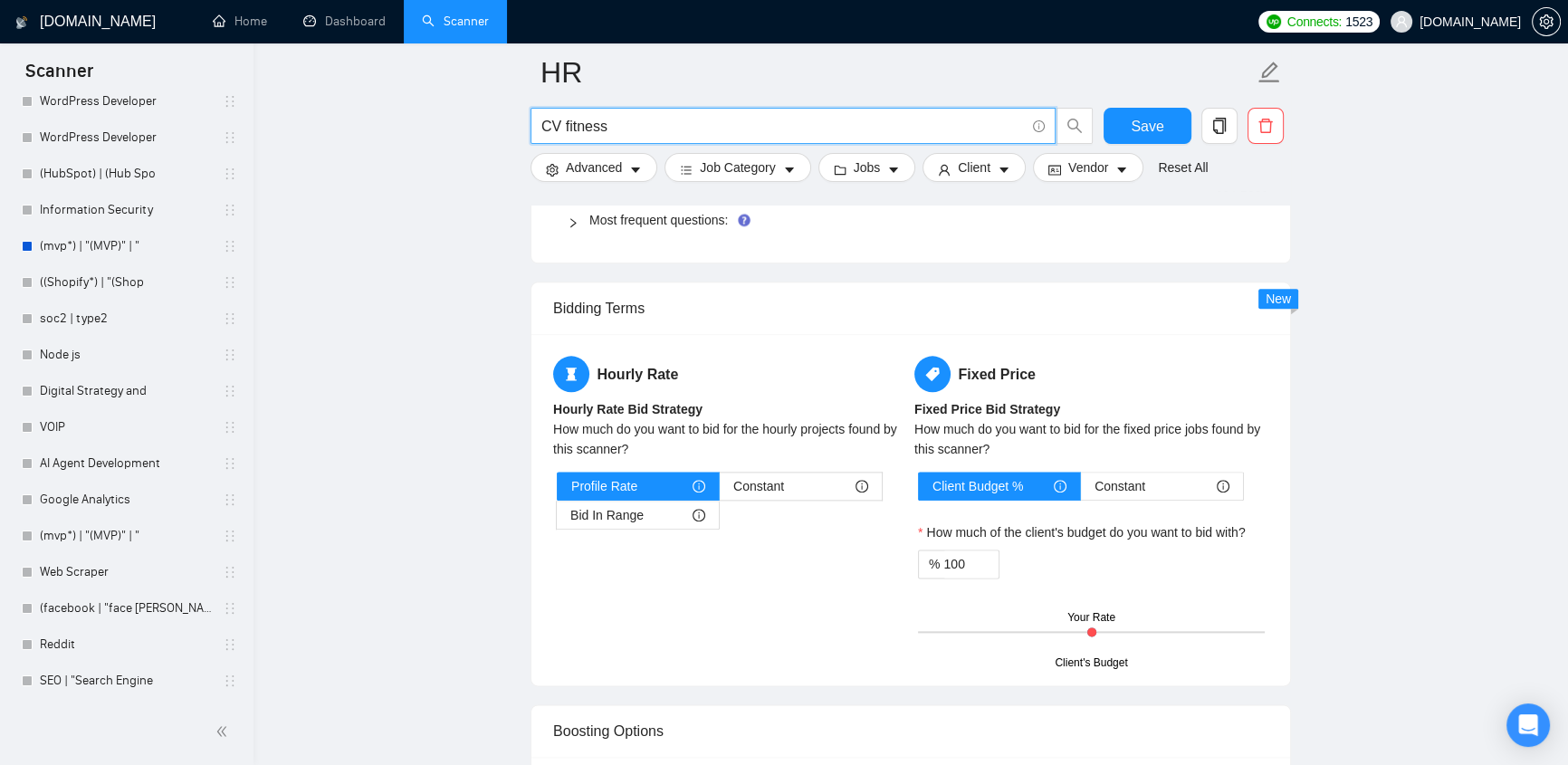
scroll to position [2304, 0]
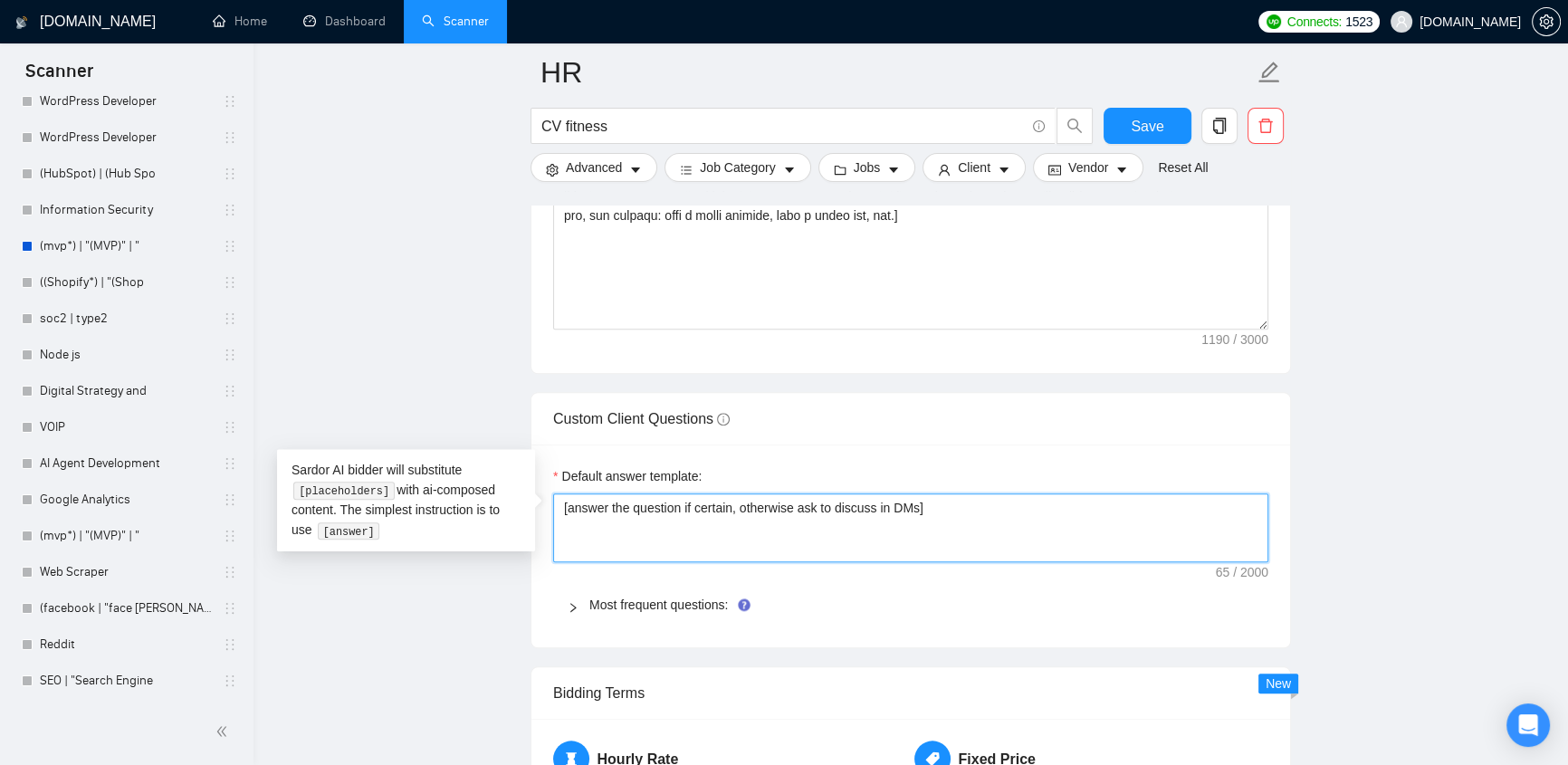
drag, startPoint x: 562, startPoint y: 499, endPoint x: 938, endPoint y: 504, distance: 376.0
click at [938, 504] on textarea "[answer the question if certain, otherwise ask to discuss in DMs]" at bounding box center [911, 527] width 715 height 69
click at [947, 500] on textarea "[answer the question if certain, otherwise ask to discuss in DMs]" at bounding box center [911, 527] width 715 height 69
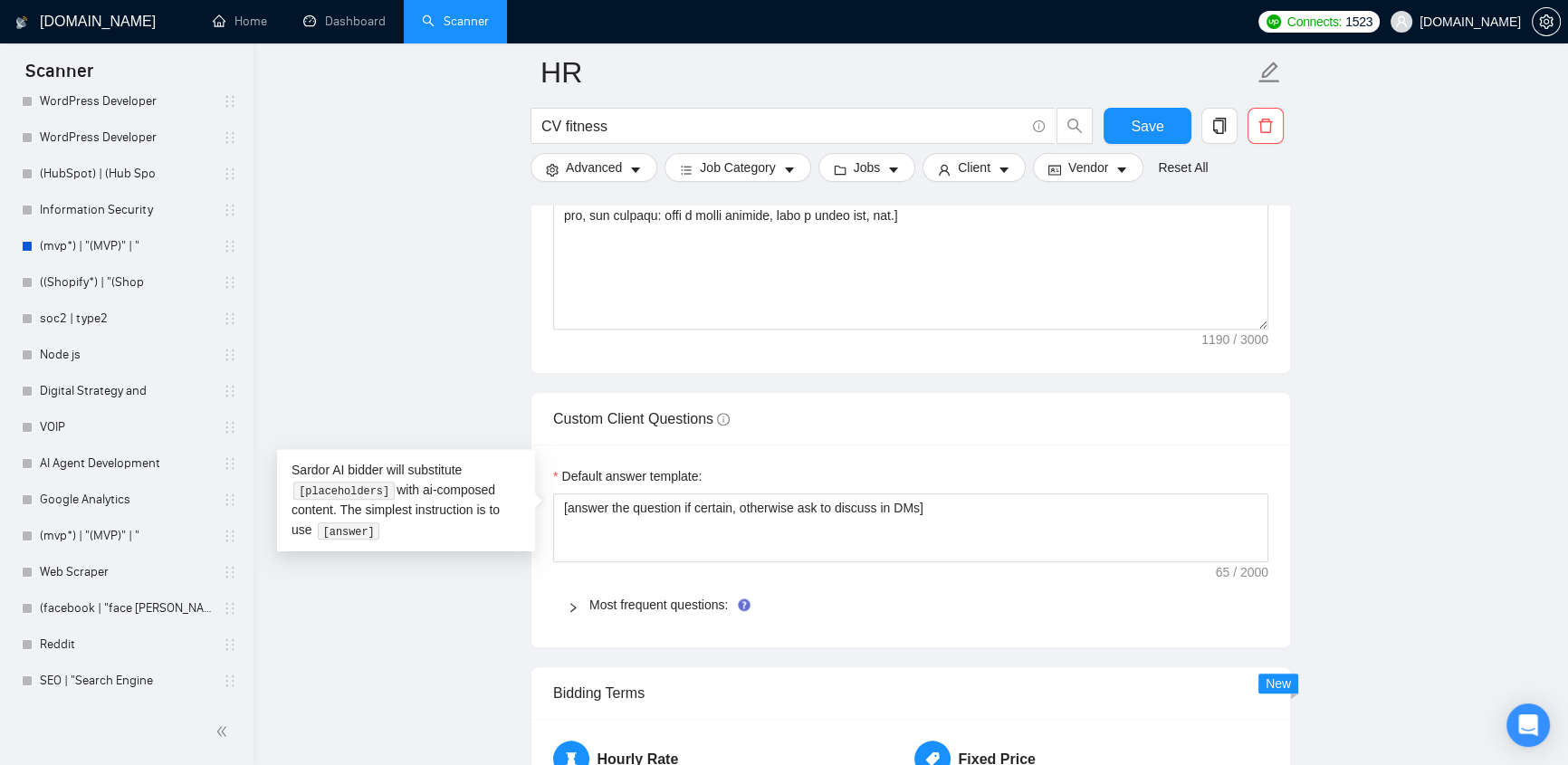
click at [570, 602] on icon "right" at bounding box center [573, 607] width 10 height 10
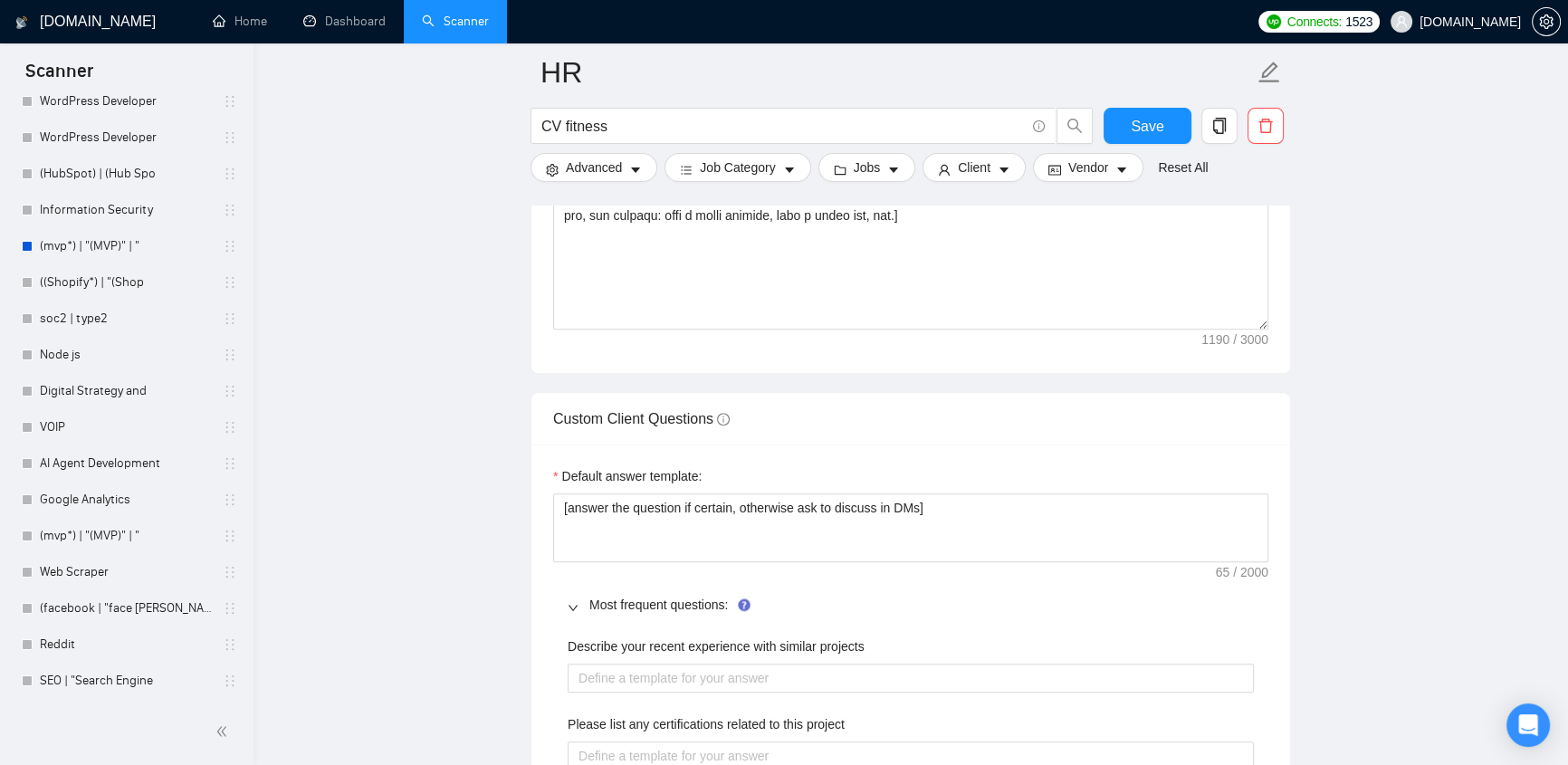
scroll to position [2689, 0]
